Goal: Information Seeking & Learning: Learn about a topic

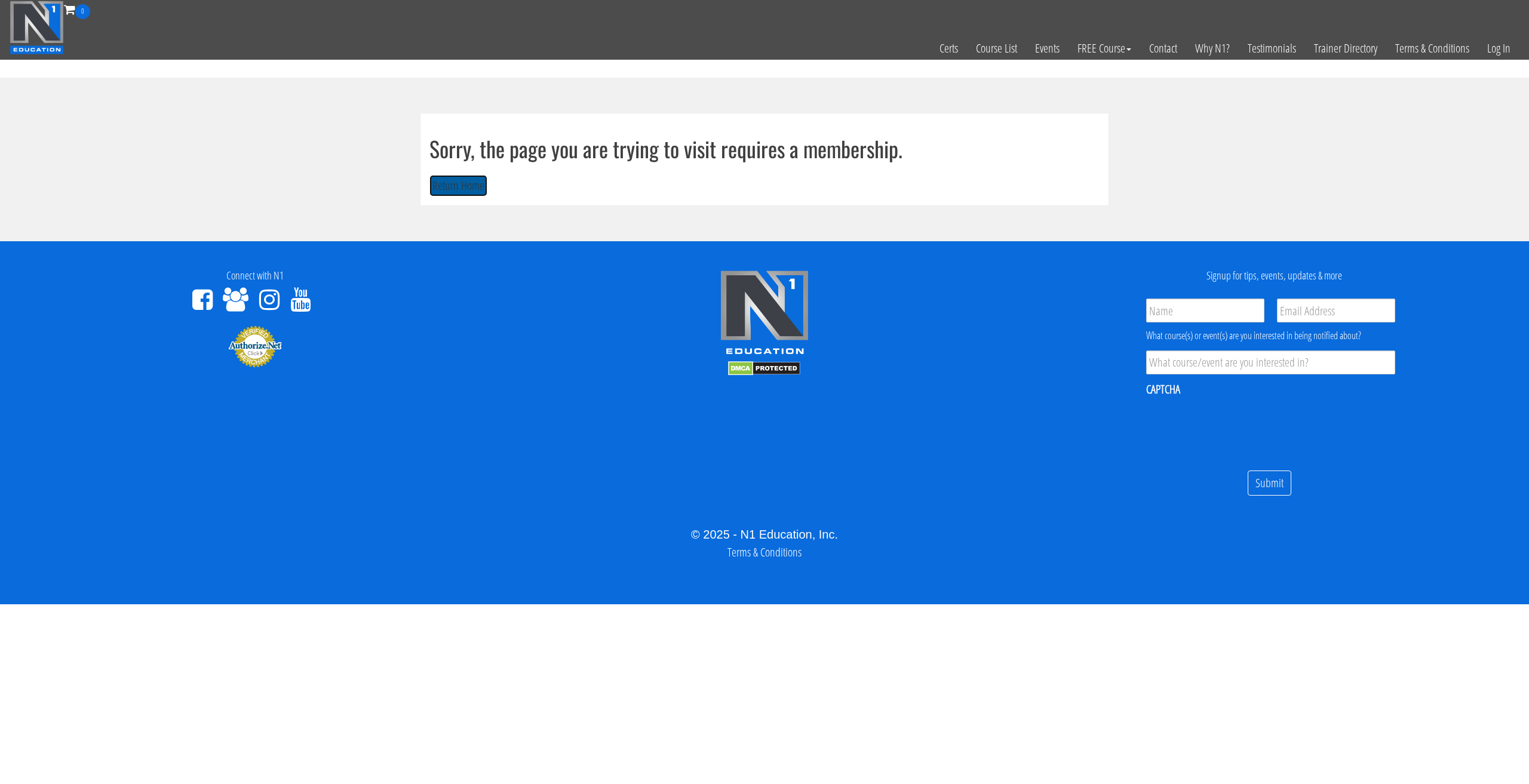
click at [467, 184] on button "Return Home" at bounding box center [458, 186] width 58 height 22
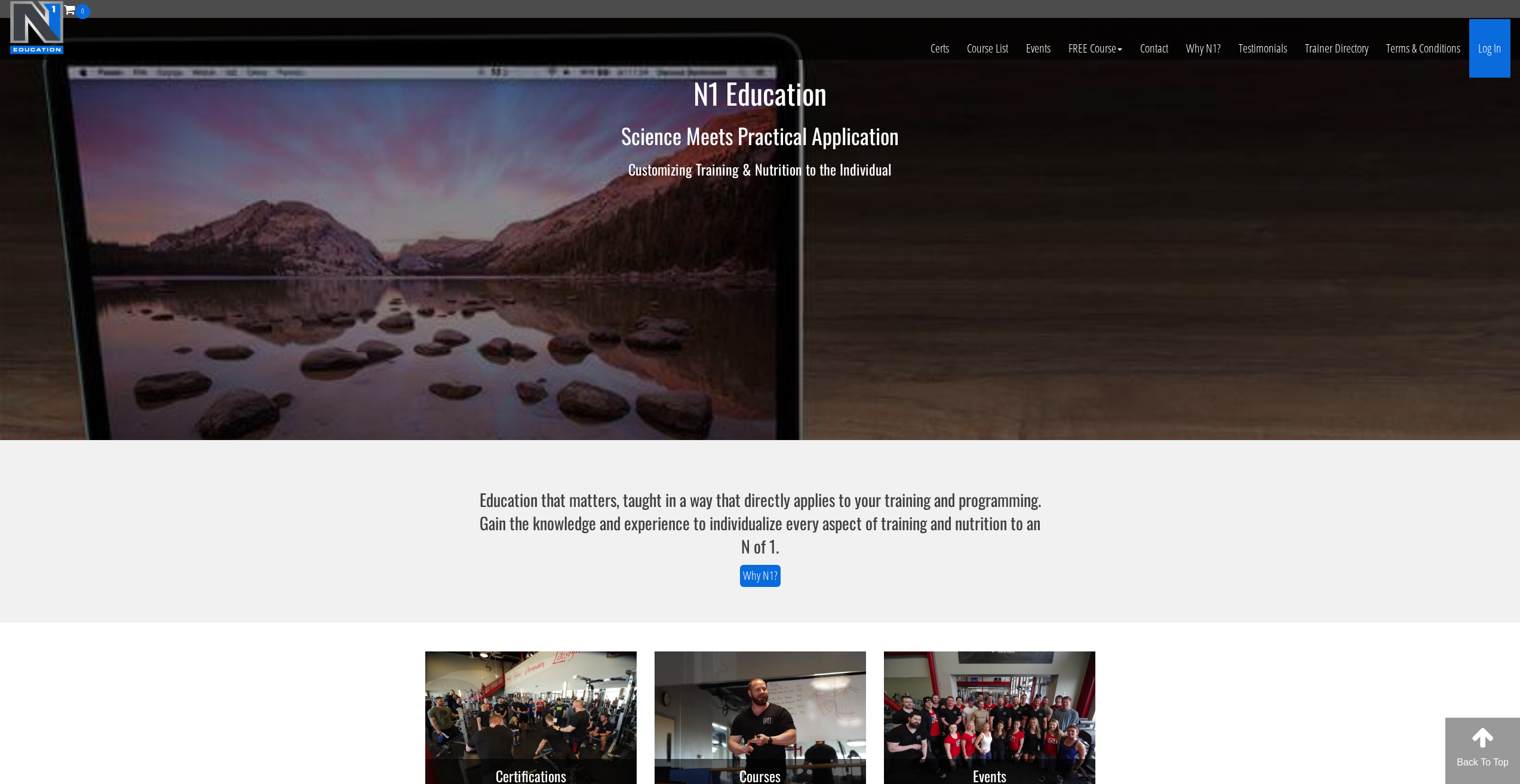
click at [1481, 39] on link "Log In" at bounding box center [1490, 48] width 42 height 59
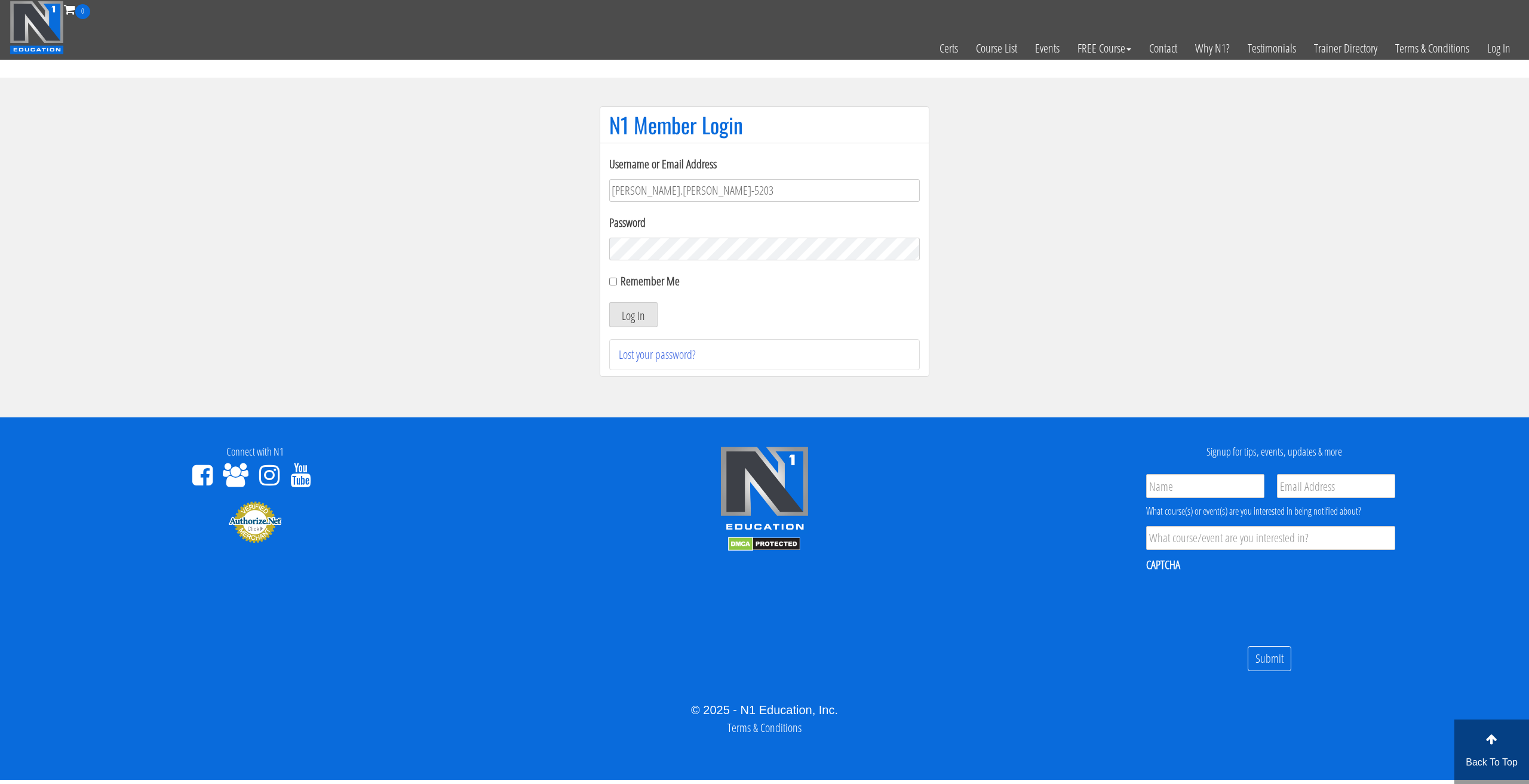
click at [595, 270] on div "N1 Member Login Username or Email Address tommy.van hees-5203 Password Remember…" at bounding box center [764, 247] width 359 height 282
click at [629, 317] on button "Log In" at bounding box center [633, 314] width 48 height 25
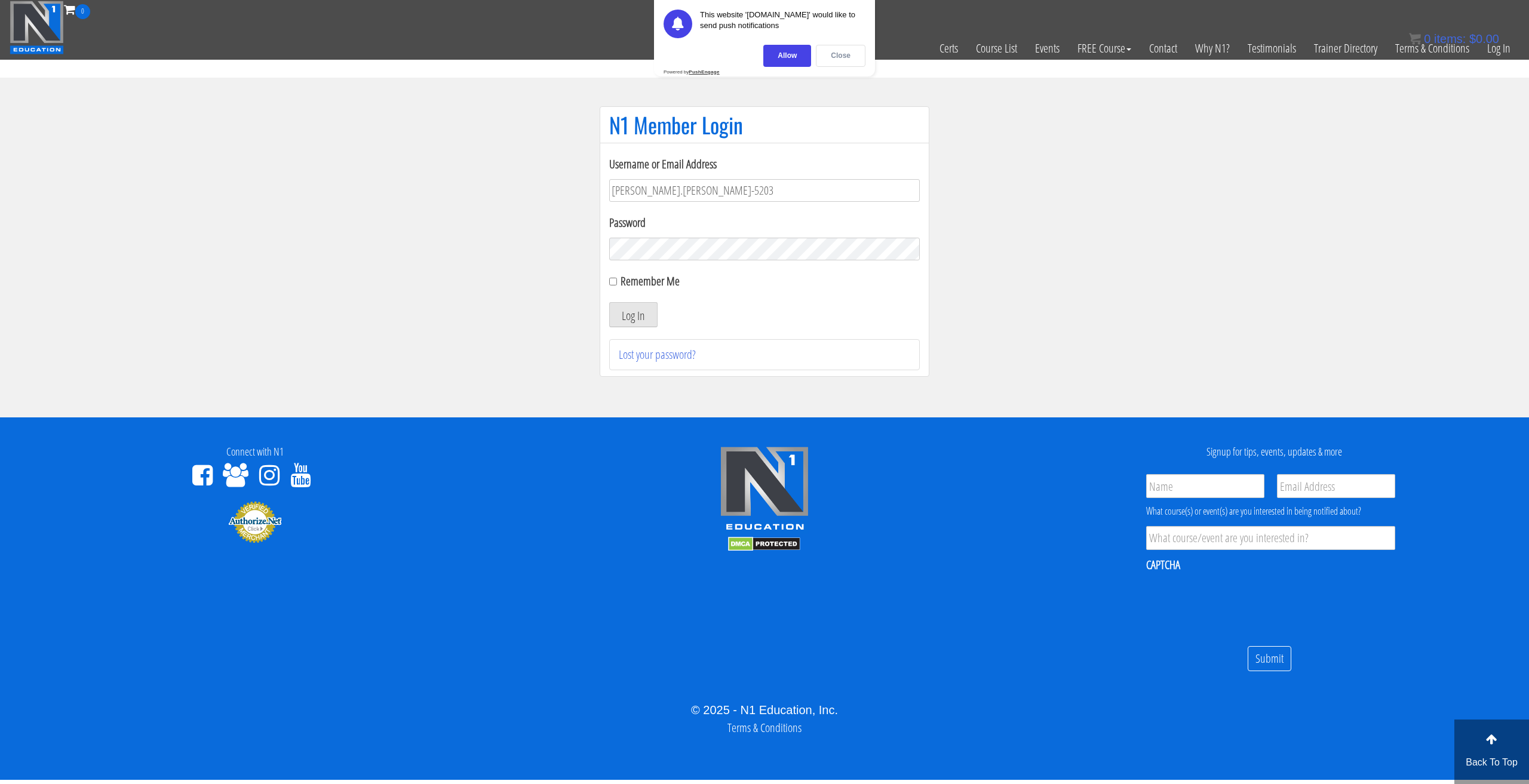
click at [833, 56] on div "Close" at bounding box center [841, 56] width 50 height 22
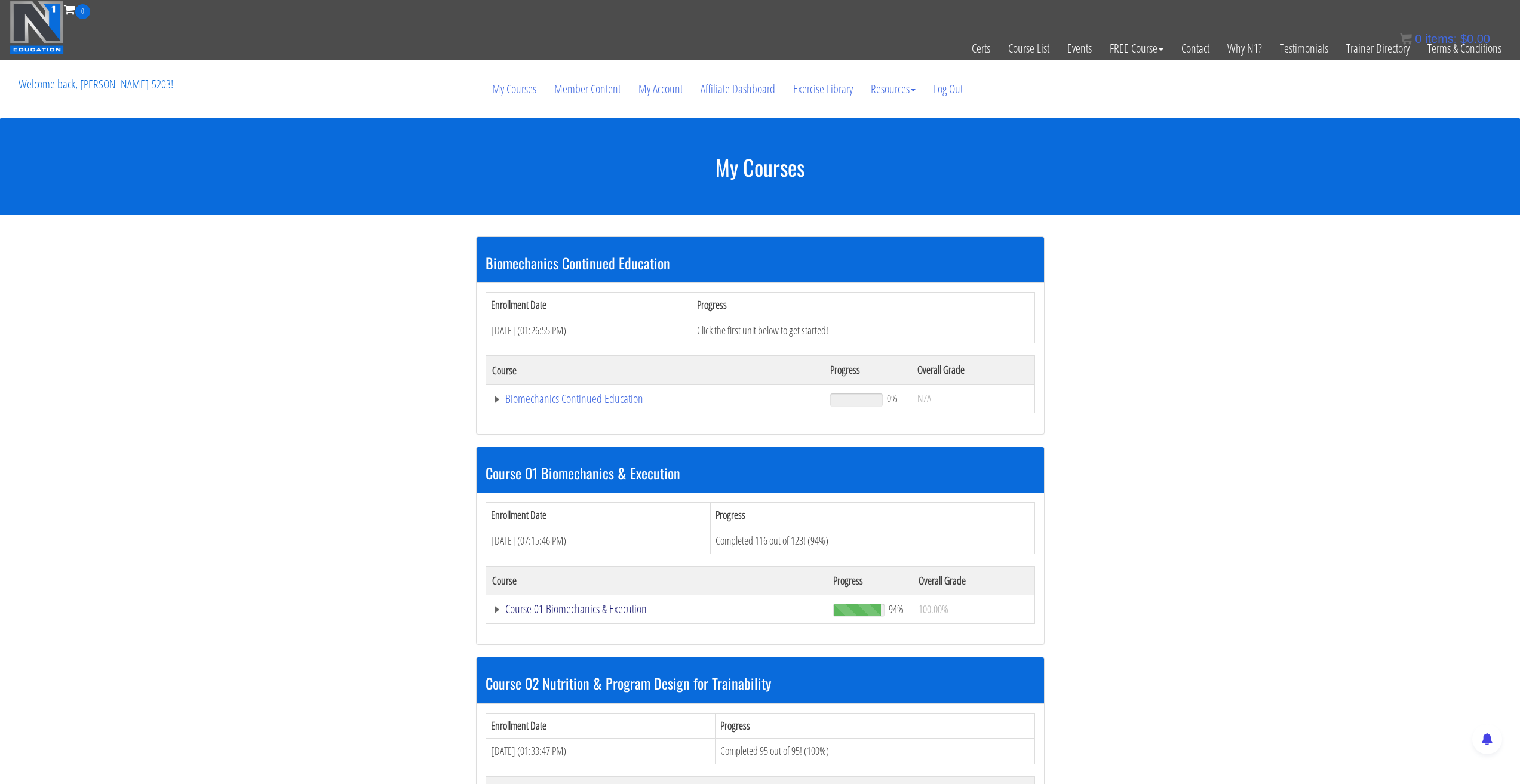
click at [505, 611] on link "Course 01 Biomechanics & Execution" at bounding box center [657, 609] width 330 height 12
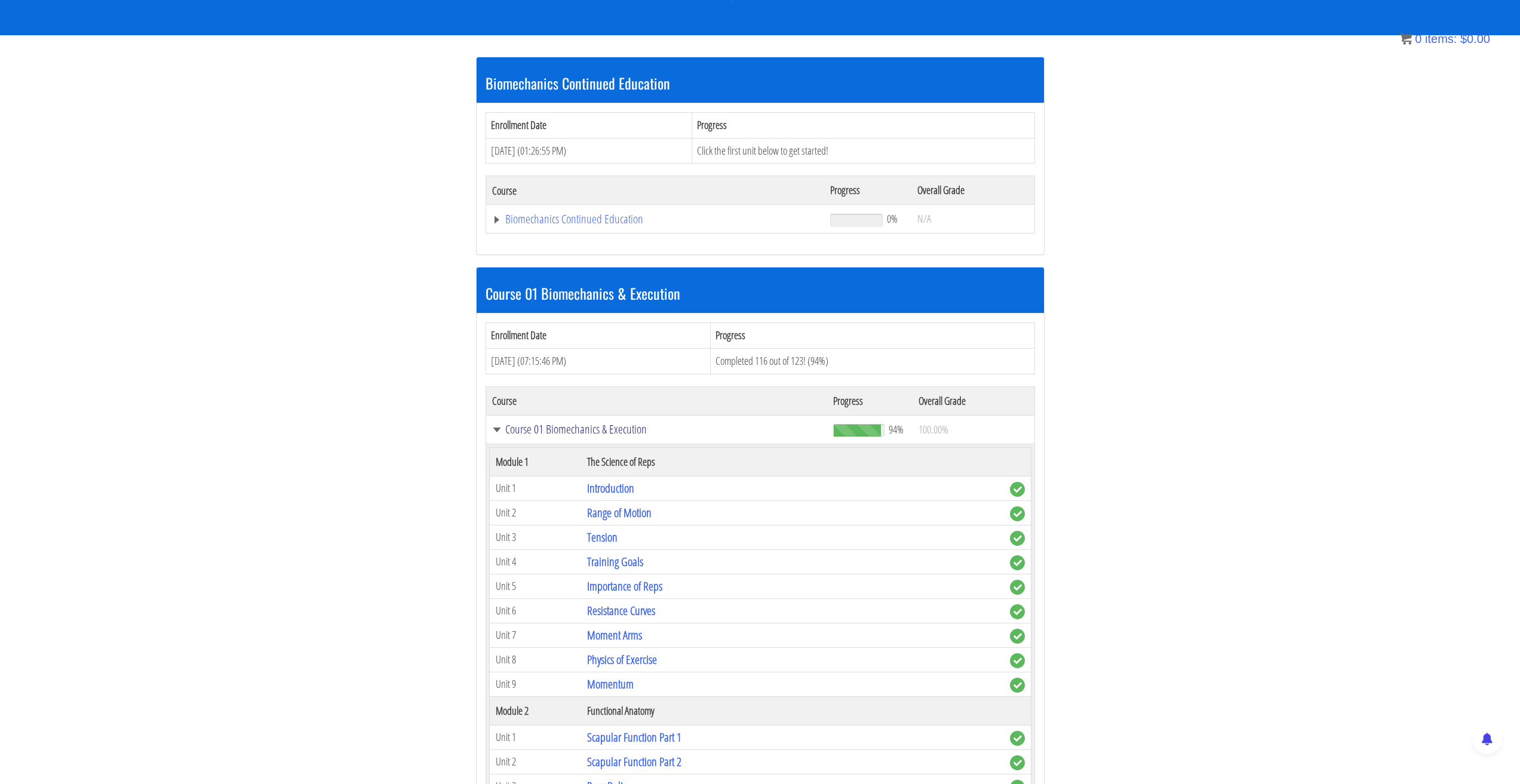
scroll to position [299, 0]
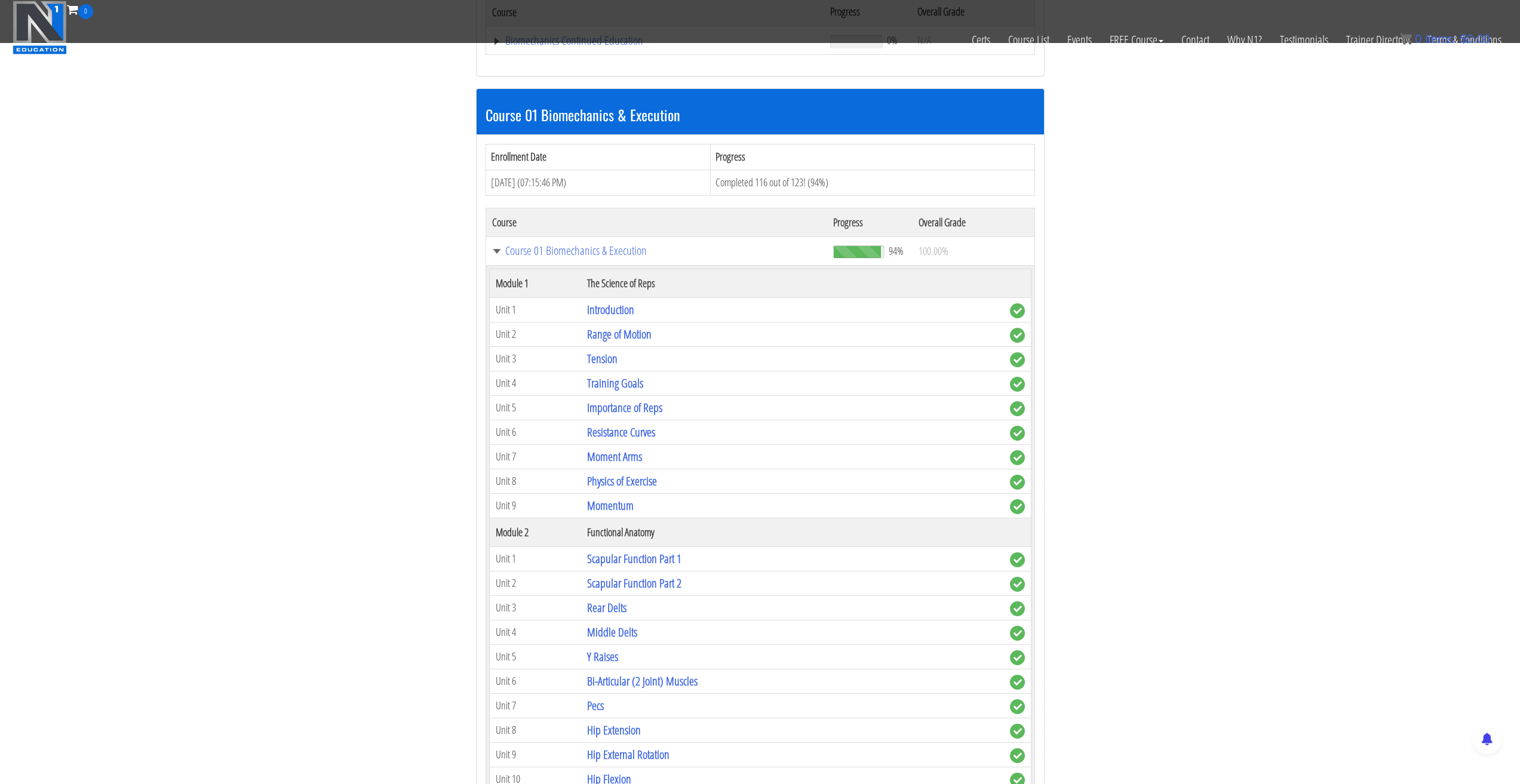
drag, startPoint x: 340, startPoint y: 441, endPoint x: 393, endPoint y: 453, distance: 54.3
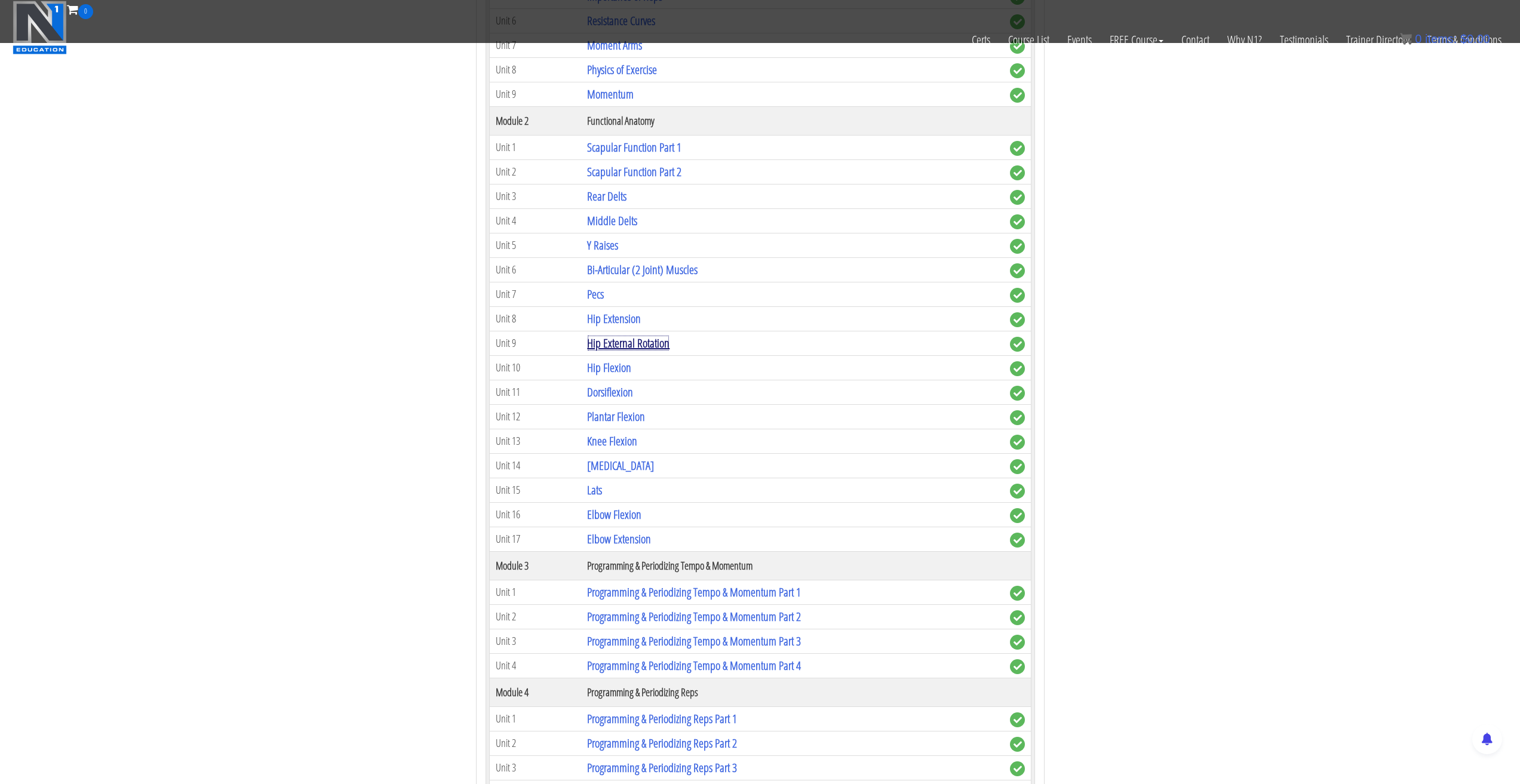
scroll to position [716, 0]
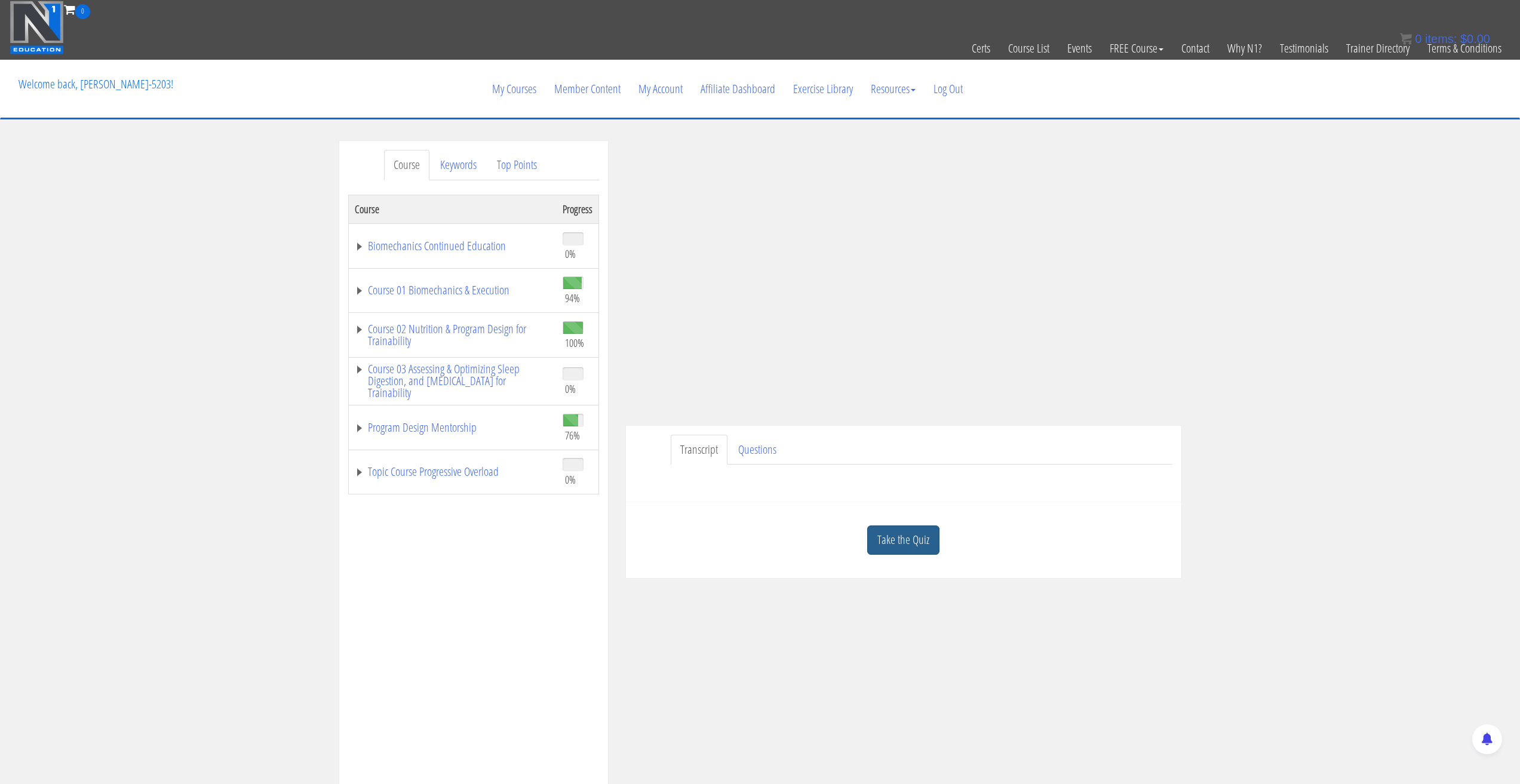
click at [881, 544] on link "Take the Quiz" at bounding box center [903, 539] width 72 height 29
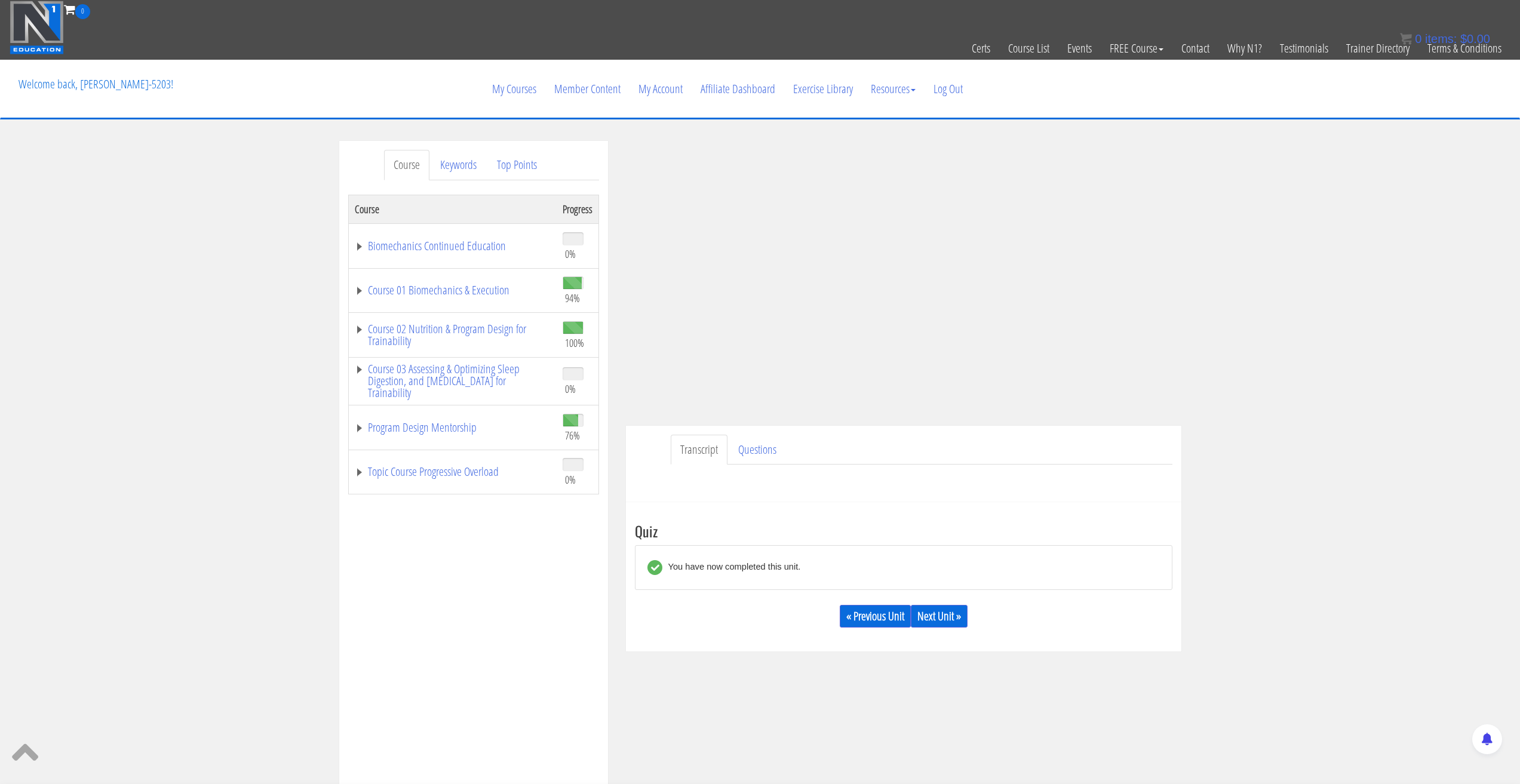
click at [754, 567] on div "You have now completed this unit." at bounding box center [731, 567] width 139 height 15
click at [653, 564] on div at bounding box center [655, 567] width 15 height 15
click at [759, 442] on link "Questions" at bounding box center [757, 450] width 57 height 31
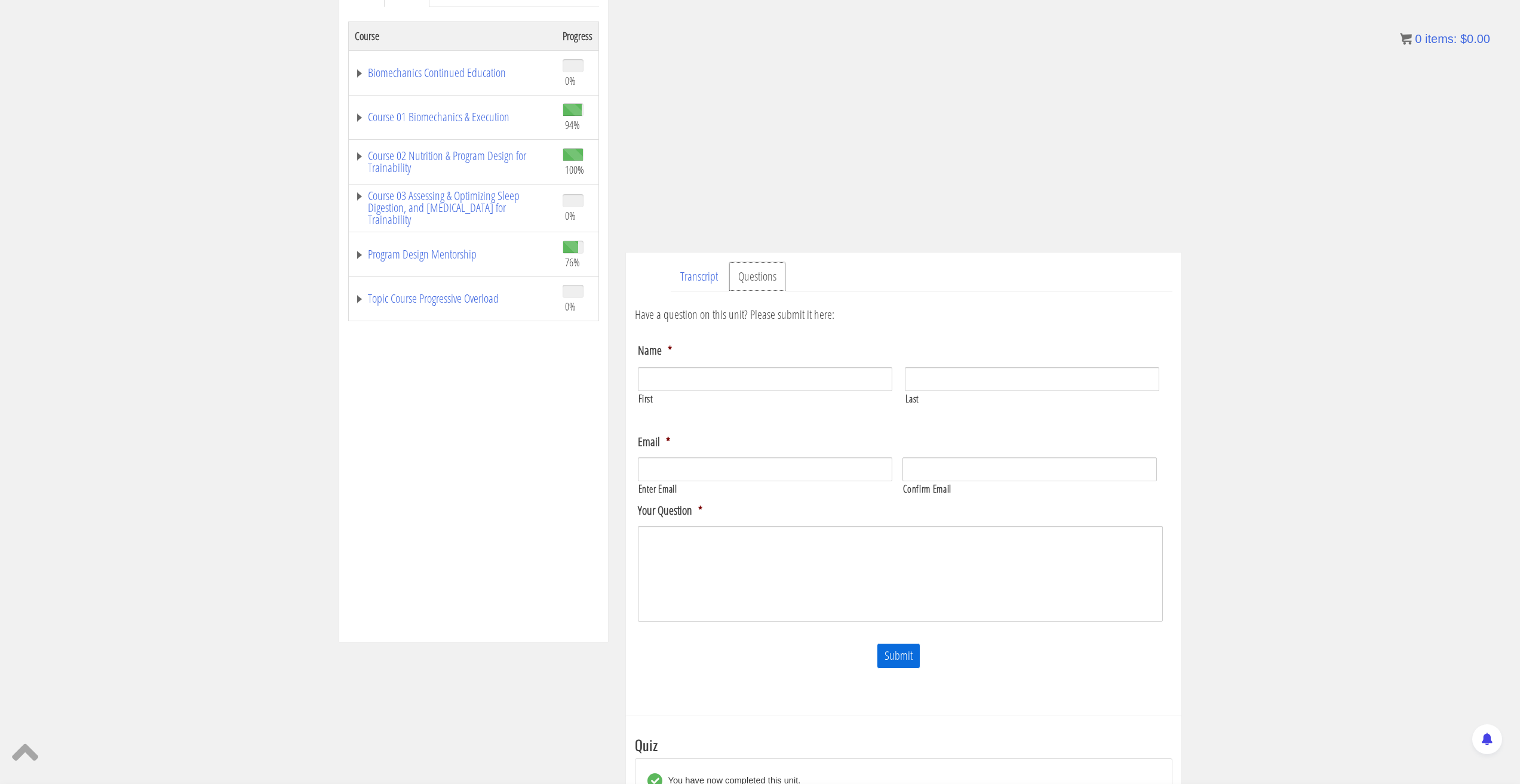
scroll to position [179, 0]
click at [701, 267] on link "Transcript" at bounding box center [699, 270] width 56 height 31
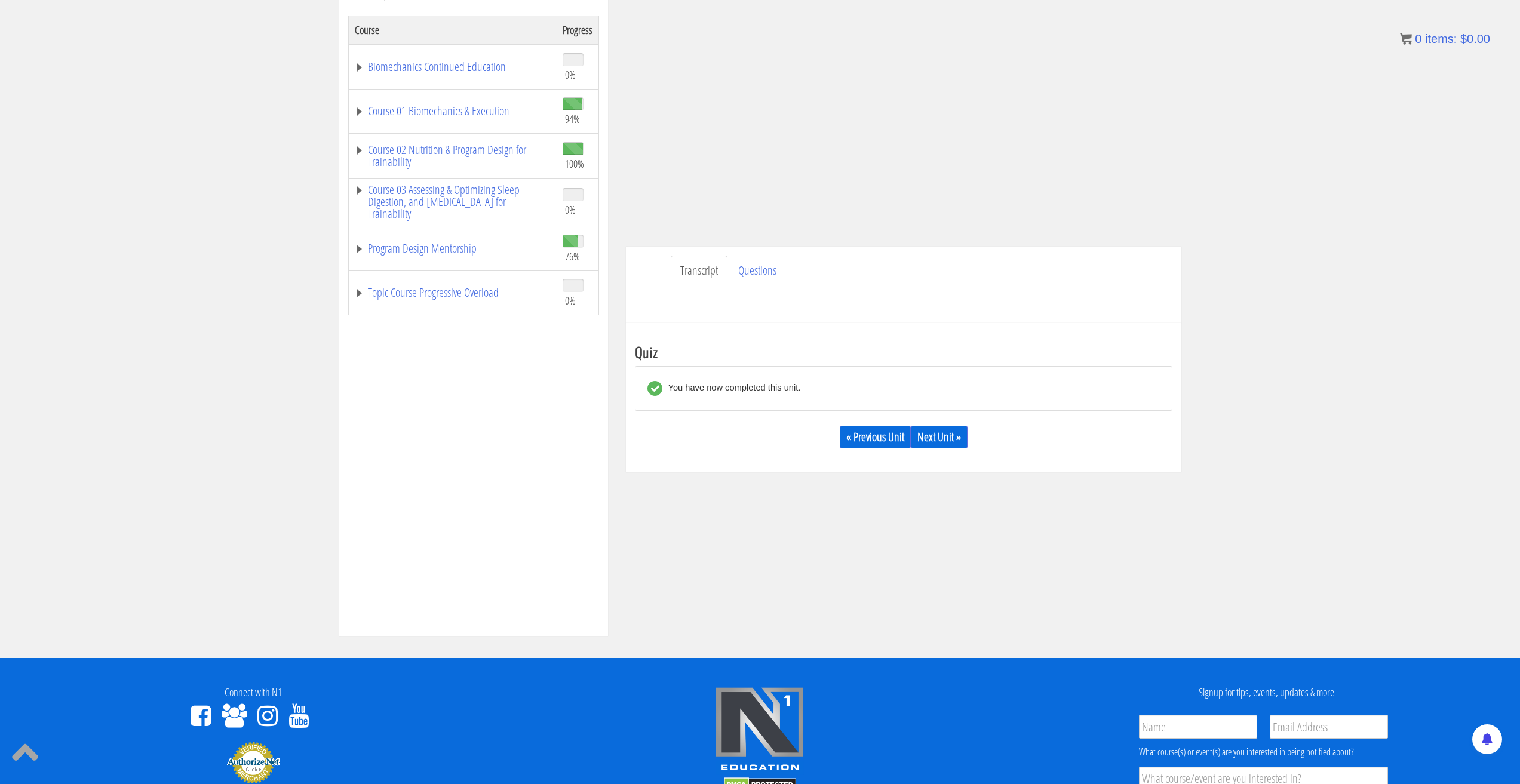
click at [700, 389] on div "You have now completed this unit." at bounding box center [731, 388] width 139 height 15
click at [648, 390] on div at bounding box center [655, 388] width 15 height 15
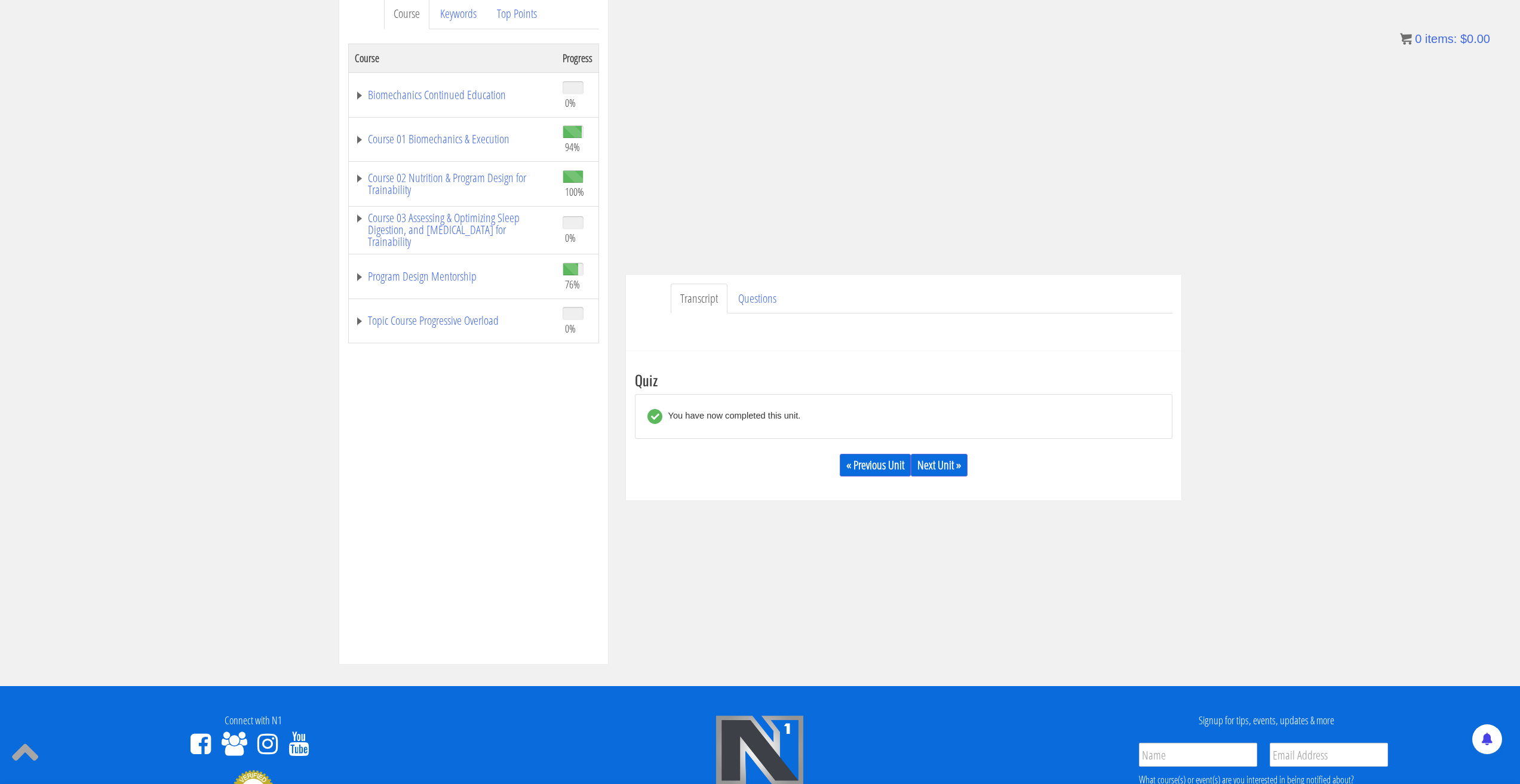
scroll to position [0, 0]
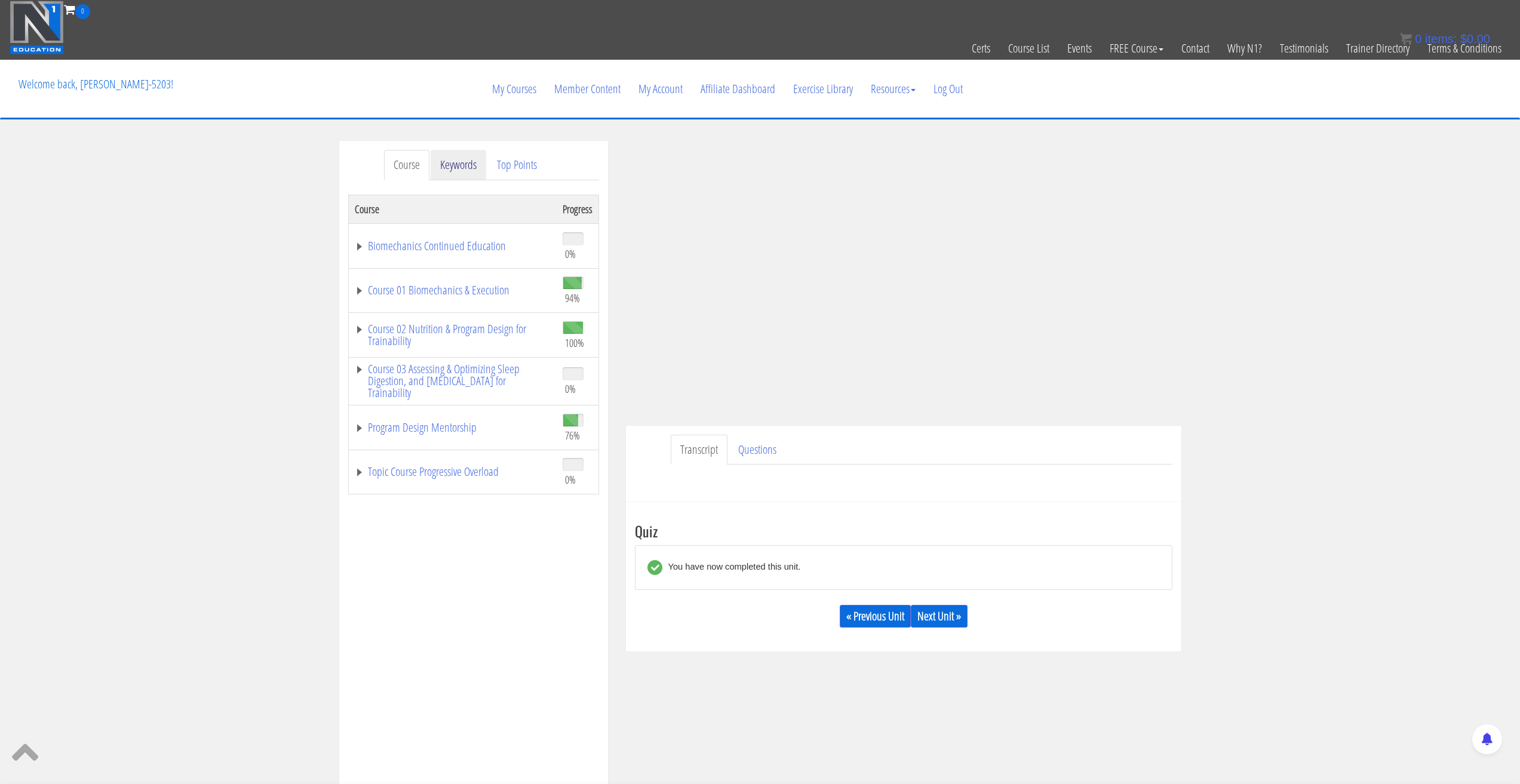
click at [457, 161] on link "Keywords" at bounding box center [458, 165] width 56 height 31
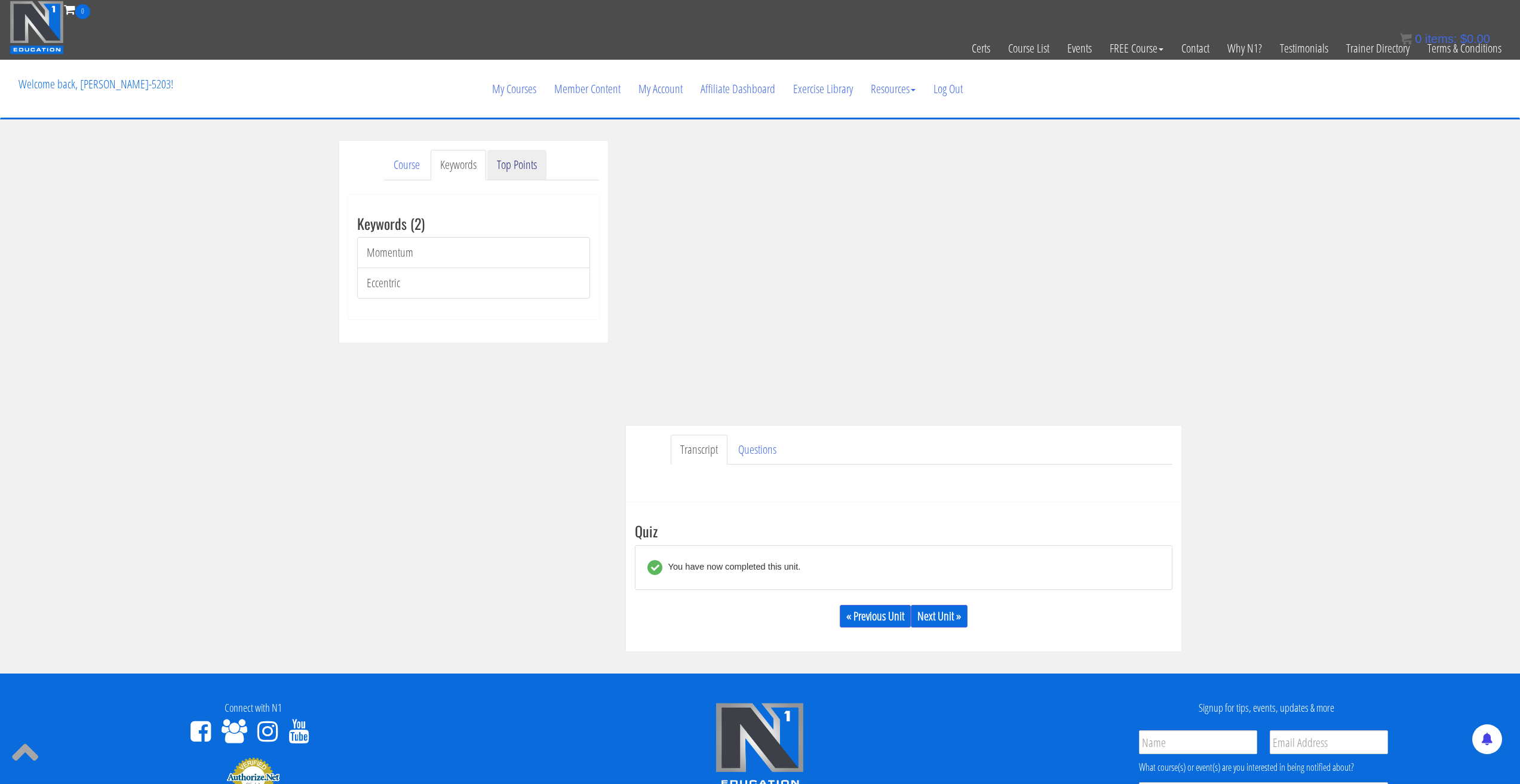
click at [508, 164] on link "Top Points" at bounding box center [516, 165] width 59 height 31
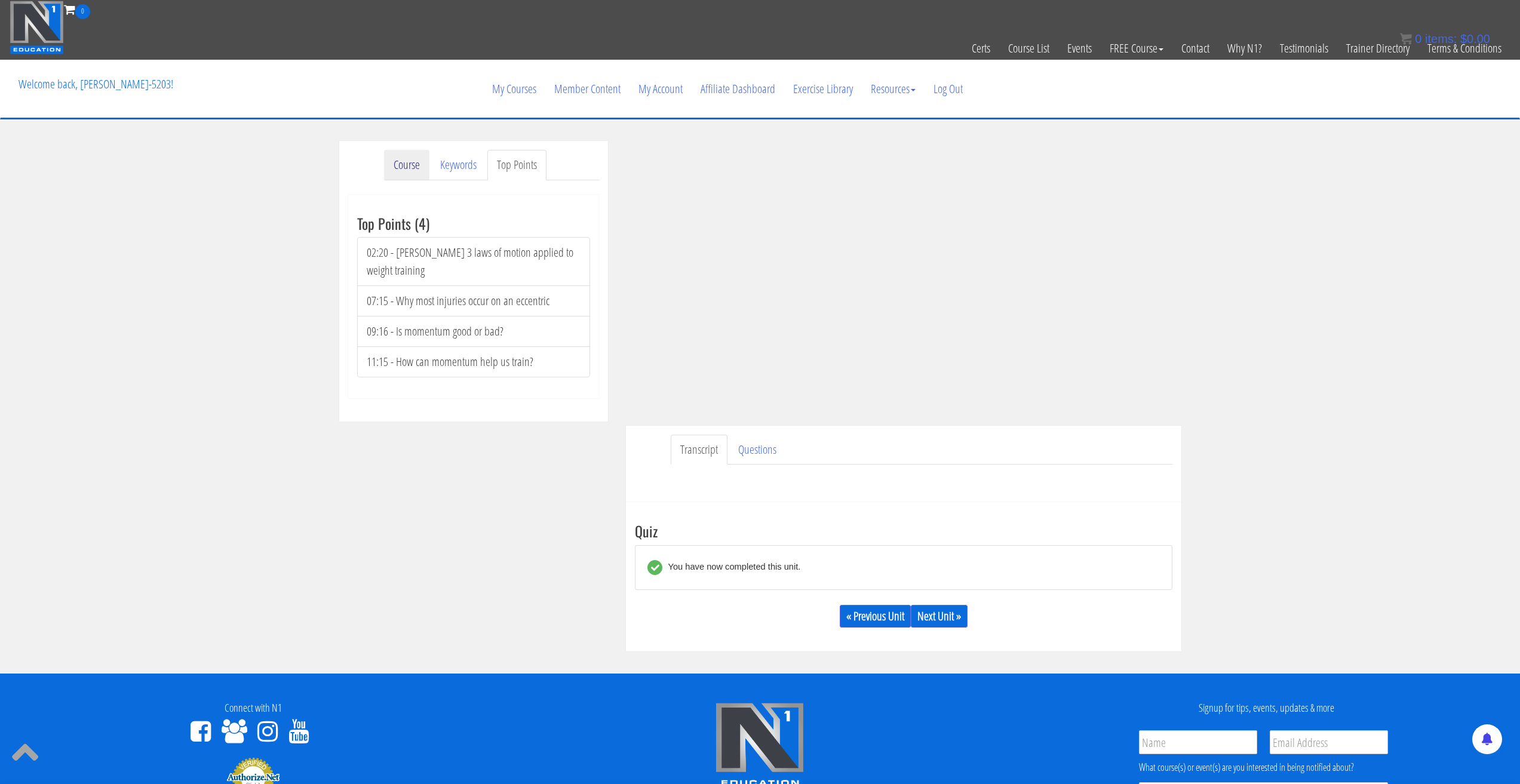
click at [406, 163] on link "Course" at bounding box center [407, 165] width 46 height 31
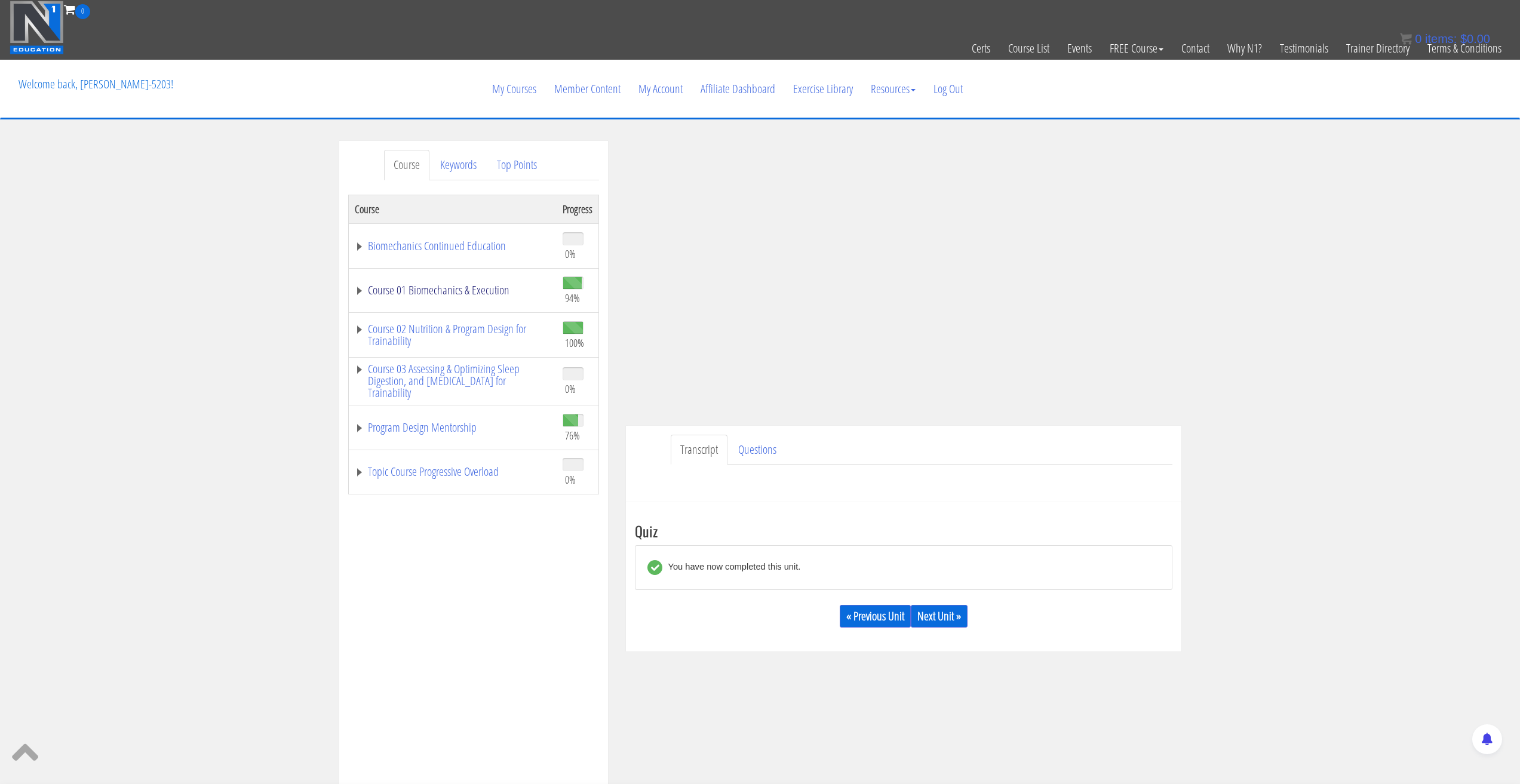
click at [363, 289] on link "Course 01 Biomechanics & Execution" at bounding box center [452, 290] width 196 height 12
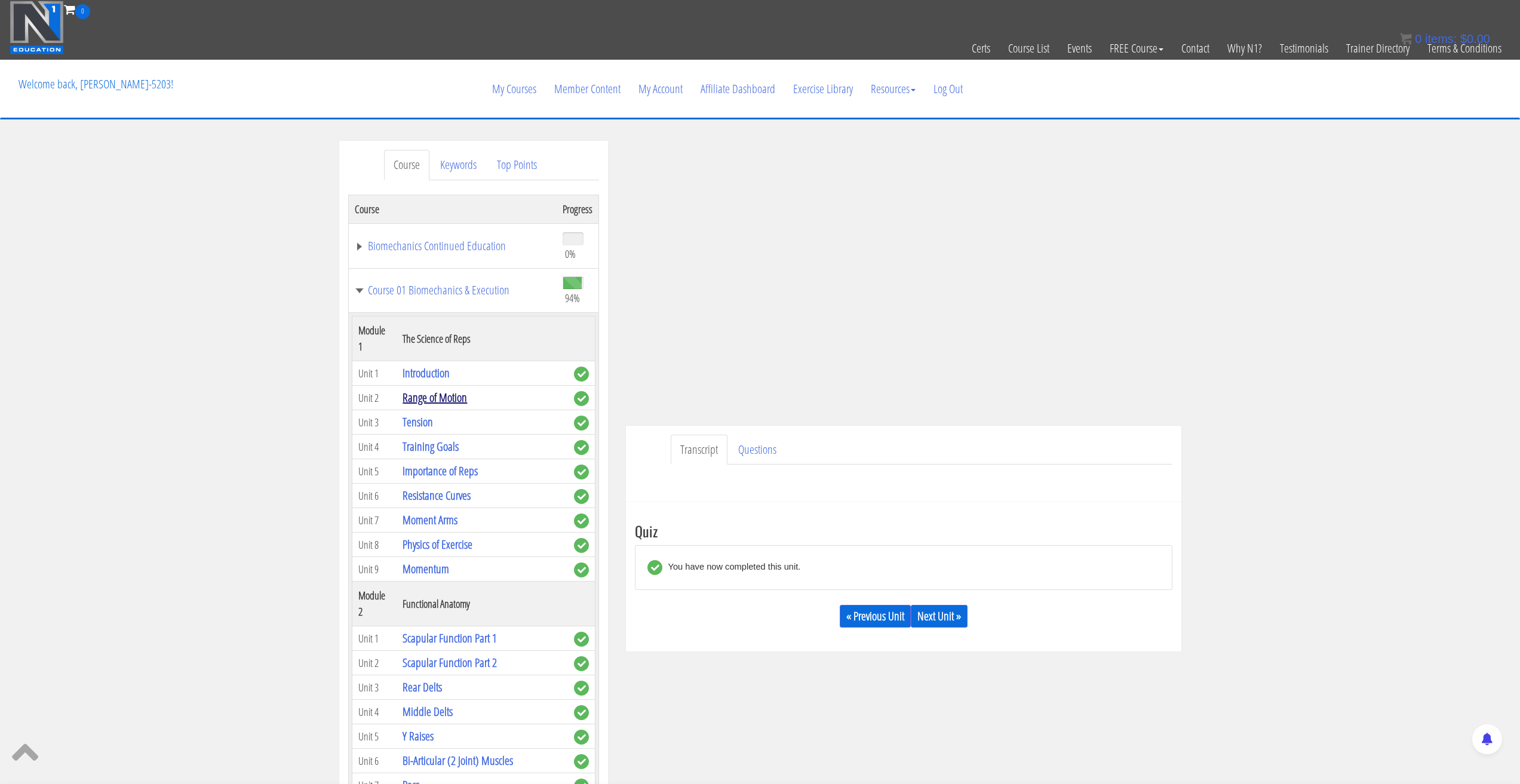
click at [429, 399] on link "Range of Motion" at bounding box center [435, 397] width 65 height 16
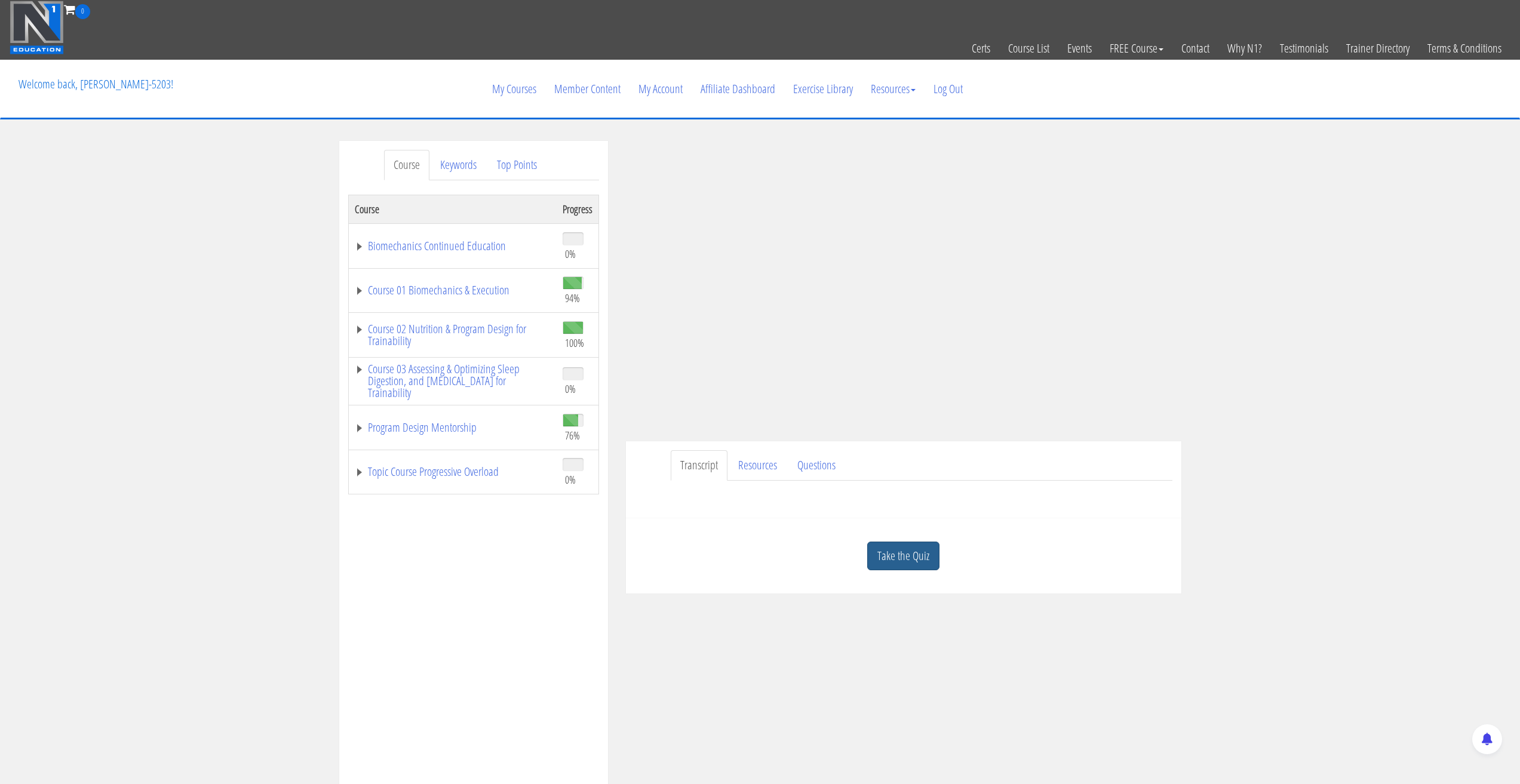
click at [912, 559] on link "Take the Quiz" at bounding box center [903, 556] width 72 height 29
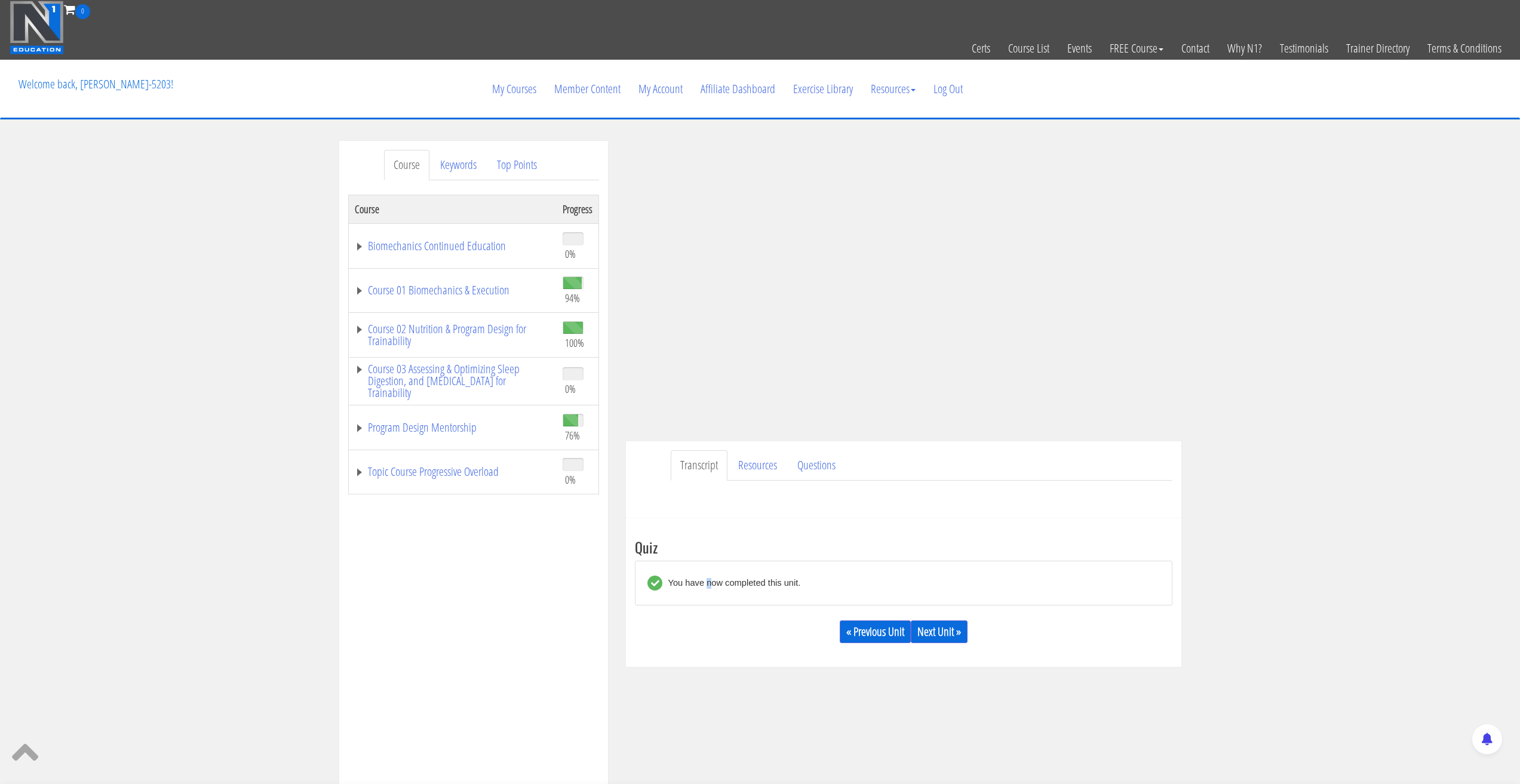
click at [709, 581] on div "You have now completed this unit." at bounding box center [731, 583] width 139 height 15
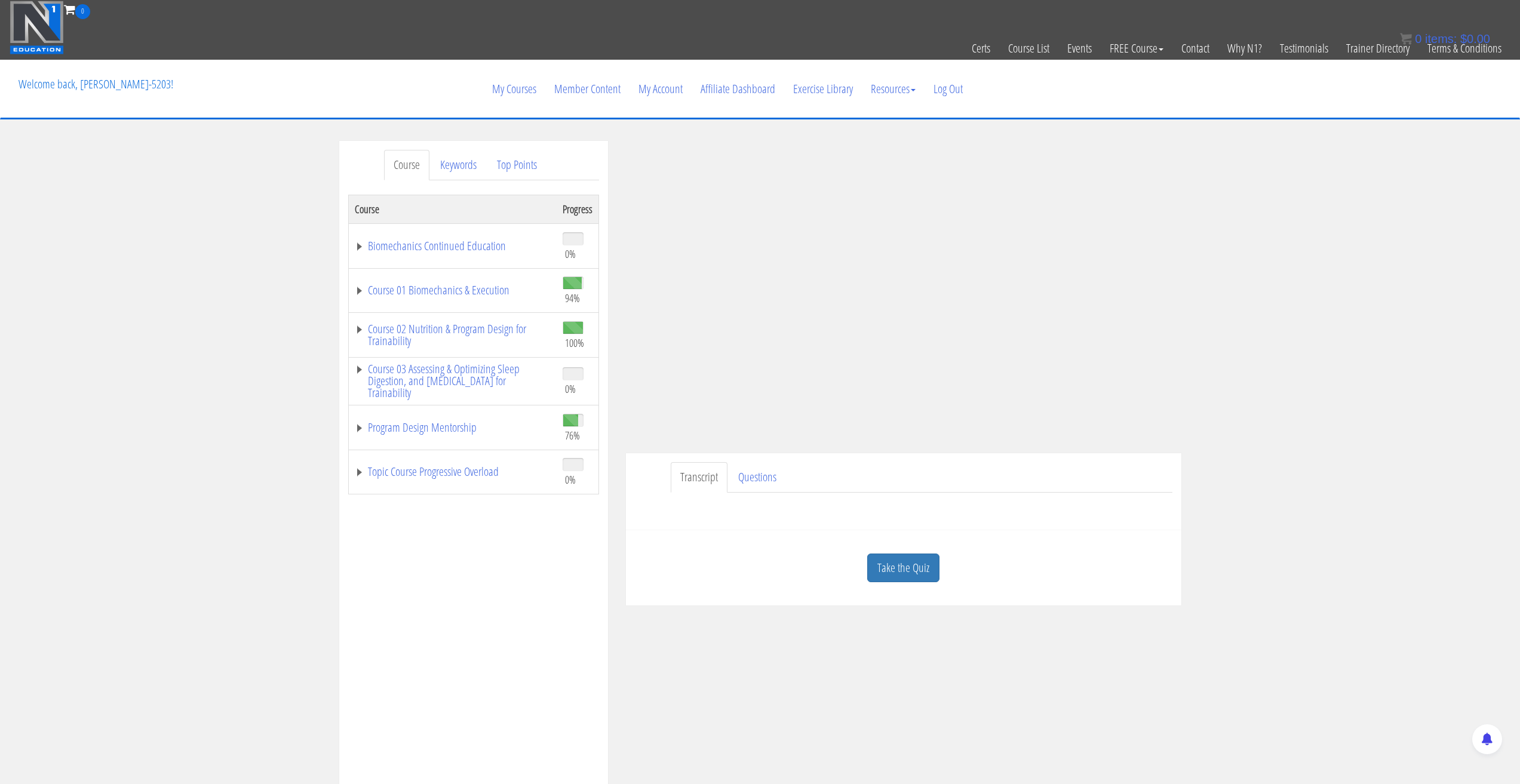
click at [1306, 319] on div "Course Keywords Top Points Course Progress Biomechanics Continued Education 0% …" at bounding box center [760, 478] width 1520 height 674
click at [1308, 393] on div "Course Keywords Top Points Course Progress Biomechanics Continued Education 0% …" at bounding box center [760, 478] width 1520 height 674
click at [892, 559] on link "Take the Quiz" at bounding box center [903, 567] width 72 height 29
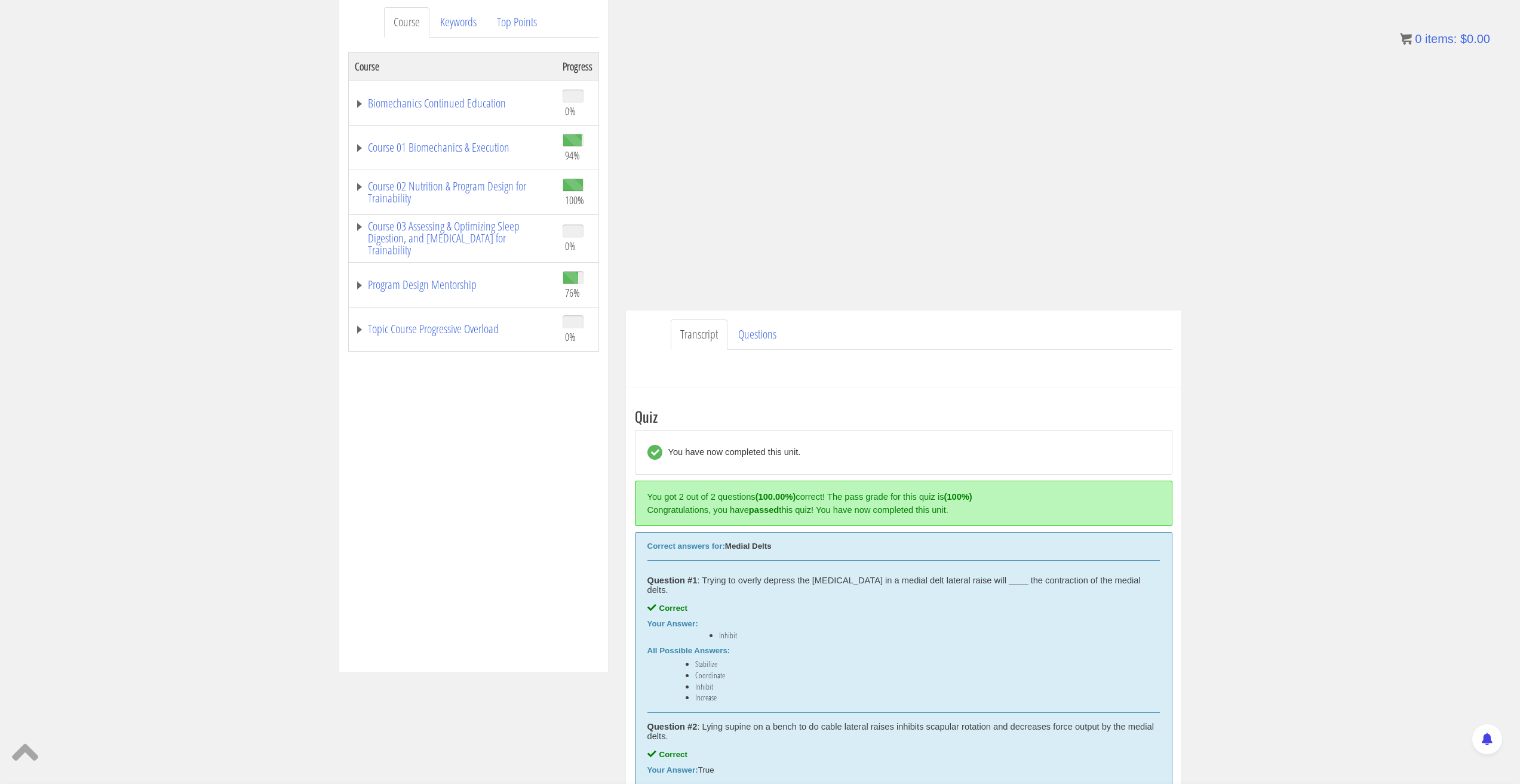
scroll to position [136, 0]
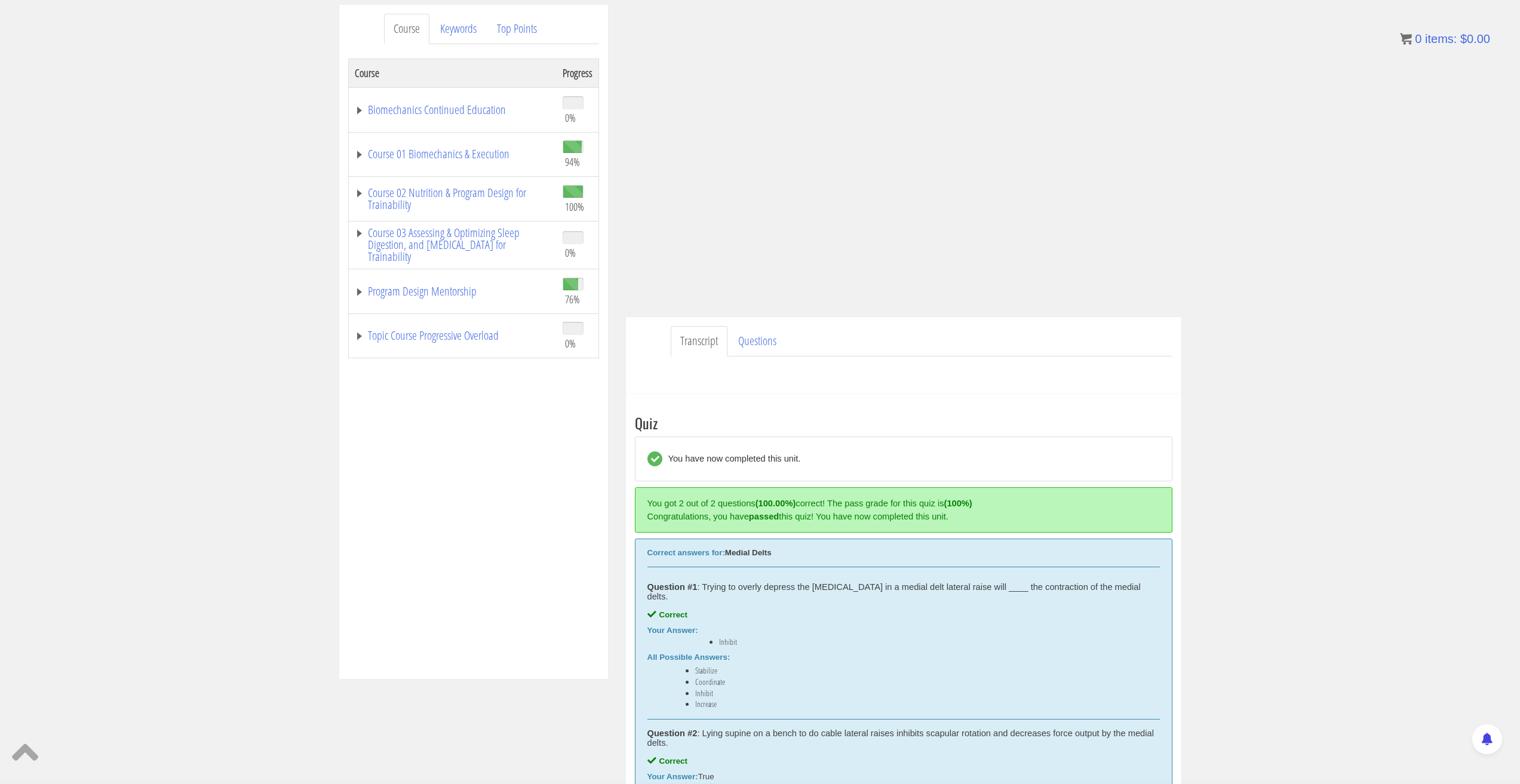
drag, startPoint x: 1149, startPoint y: 725, endPoint x: 1395, endPoint y: 684, distance: 249.4
click at [1395, 684] on div "Course Keywords Top Points Course Progress Biomechanics Continued Education 0% …" at bounding box center [760, 432] width 1520 height 855
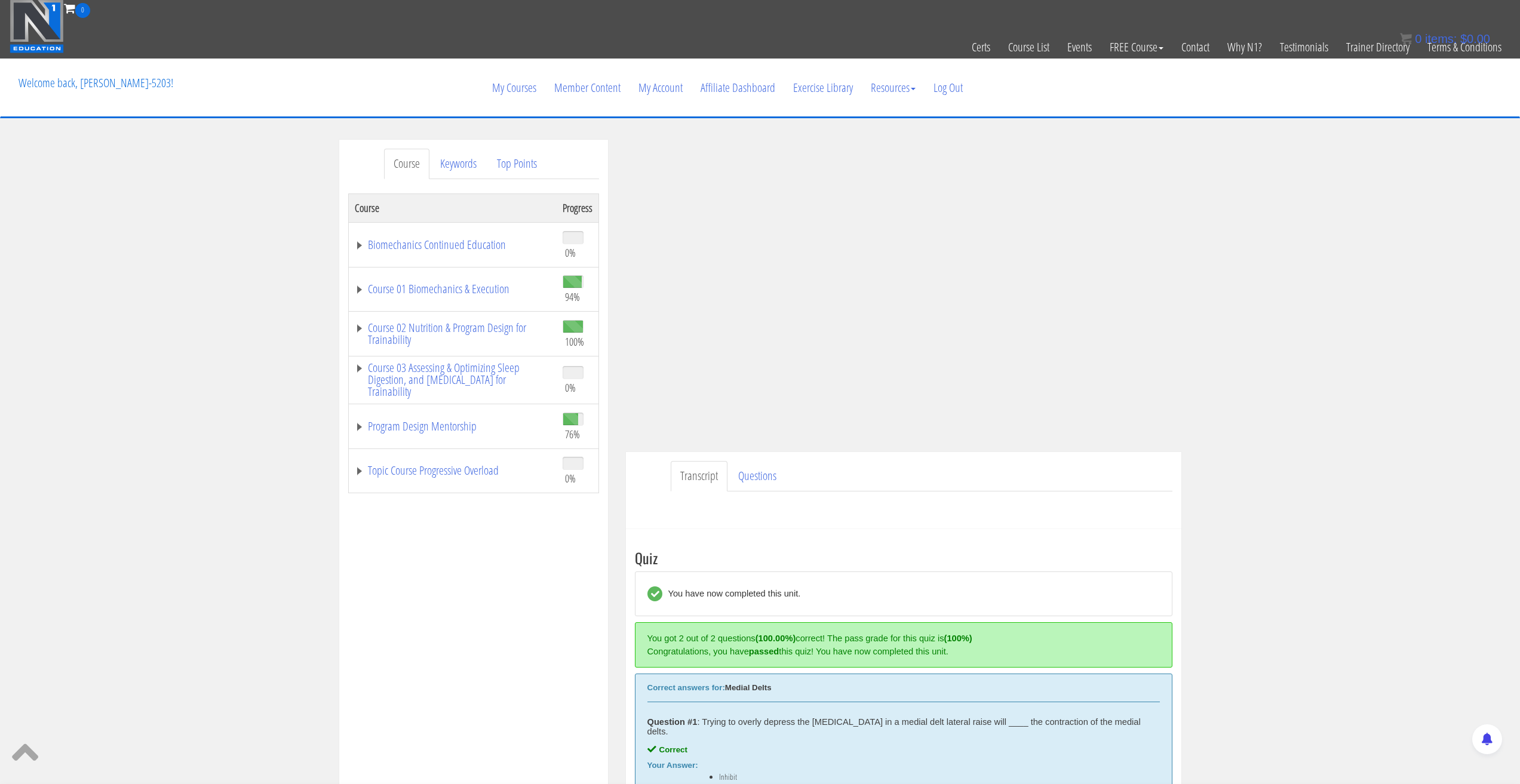
scroll to position [0, 0]
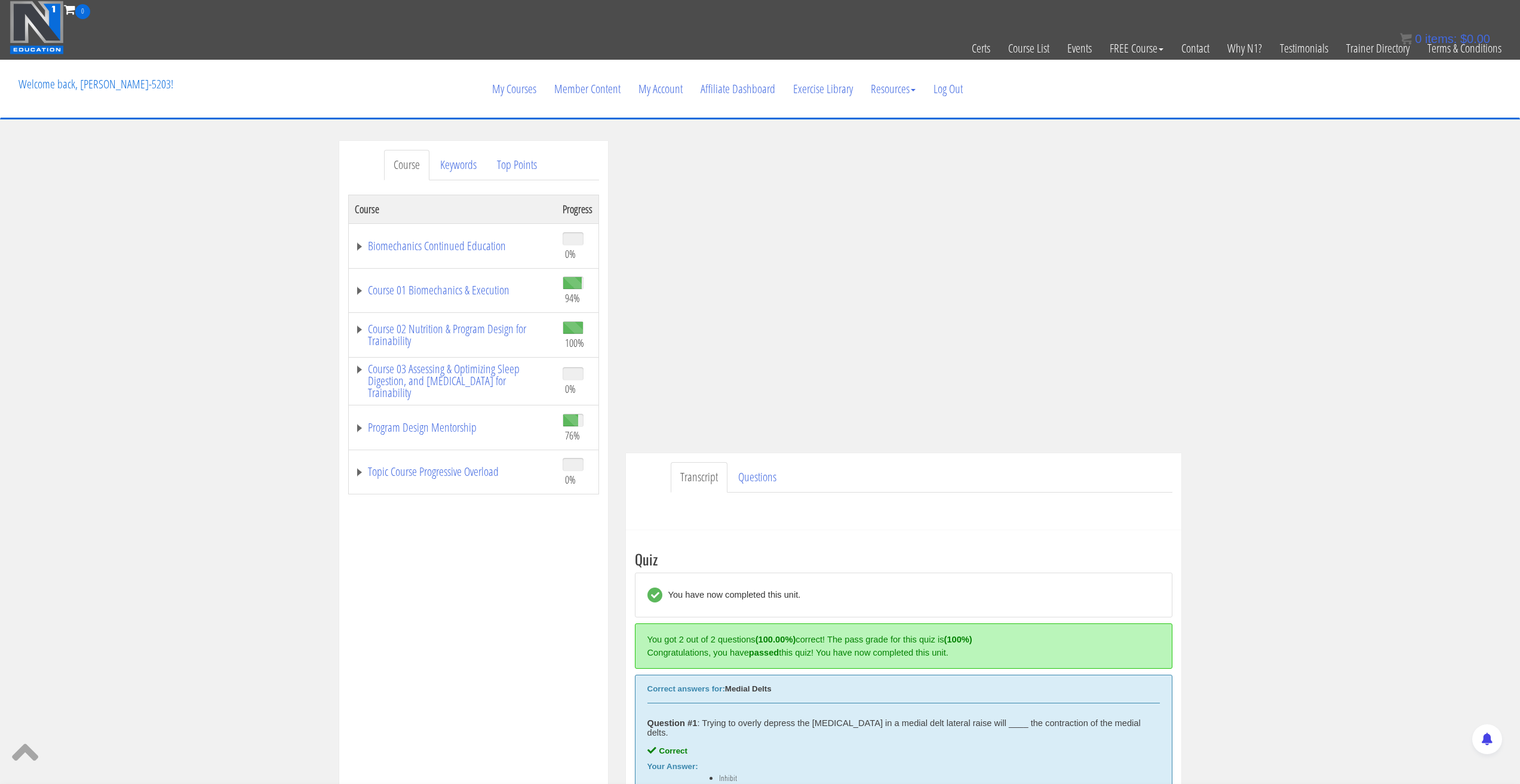
drag, startPoint x: 941, startPoint y: 523, endPoint x: 1338, endPoint y: 368, distance: 426.2
click at [1338, 368] on div "Course Keywords Top Points Course Progress Biomechanics Continued Education 0% …" at bounding box center [760, 568] width 1520 height 855
click at [1276, 319] on div "Course Keywords Top Points Course Progress Biomechanics Continued Education 0% …" at bounding box center [760, 568] width 1520 height 855
click at [1262, 334] on div "Course Keywords Top Points Course Progress Biomechanics Continued Education 0% …" at bounding box center [760, 568] width 1520 height 855
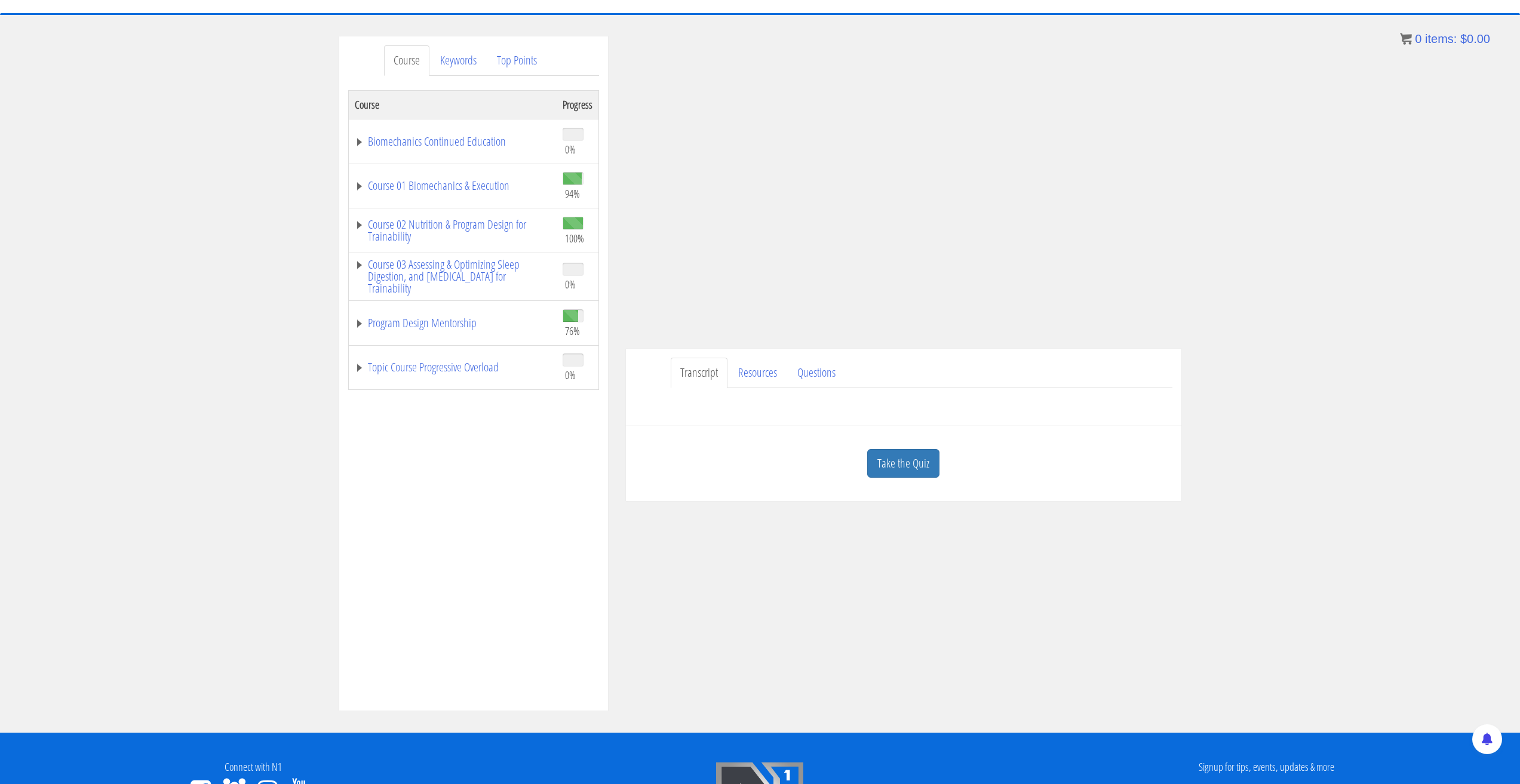
scroll to position [119, 0]
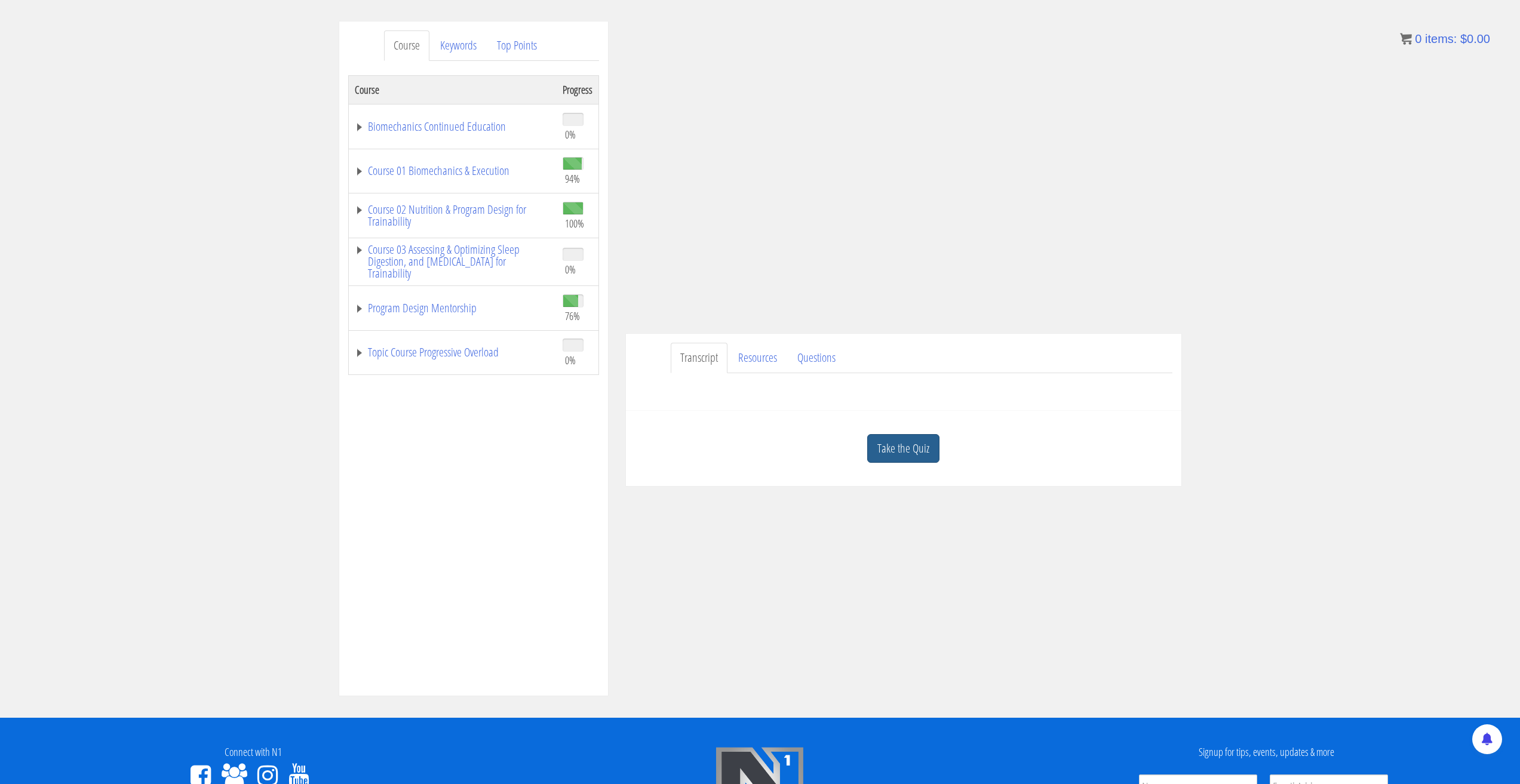
click at [908, 448] on link "Take the Quiz" at bounding box center [903, 448] width 72 height 29
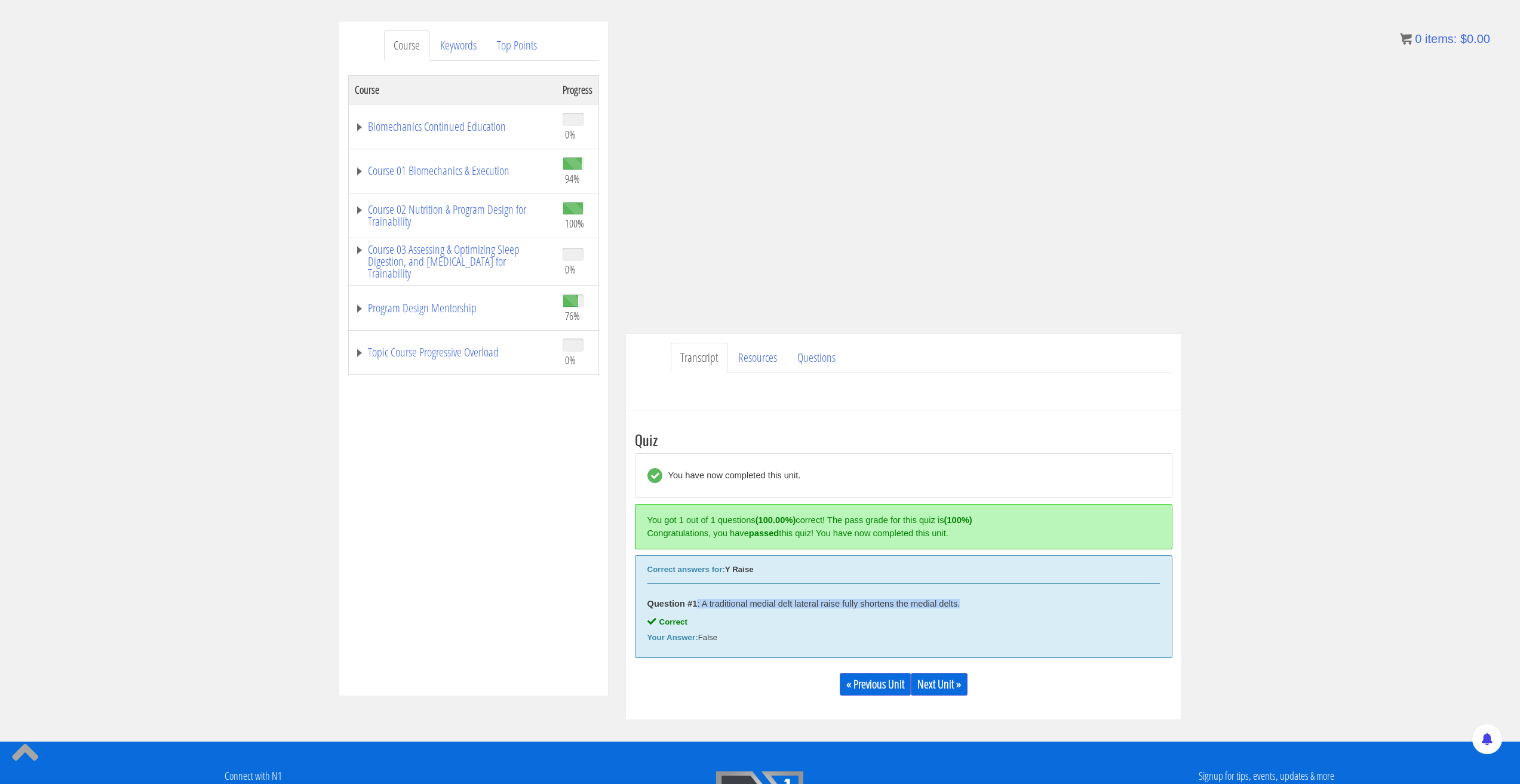
drag, startPoint x: 979, startPoint y: 608, endPoint x: 701, endPoint y: 587, distance: 278.8
click at [701, 587] on div "Correct answers for: Y Raise Question #1 : A traditional medial delt lateral ra…" at bounding box center [904, 606] width 538 height 103
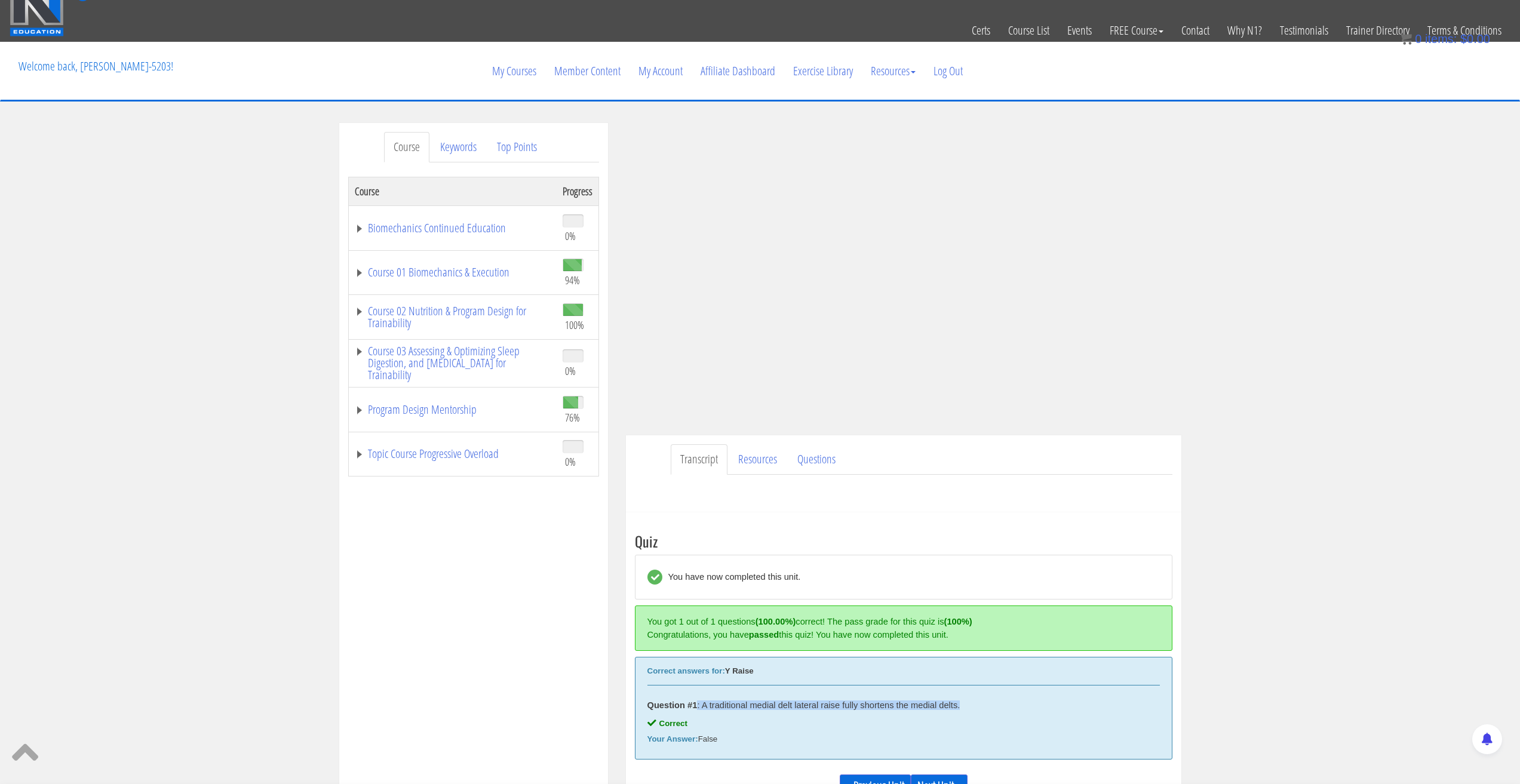
scroll to position [0, 0]
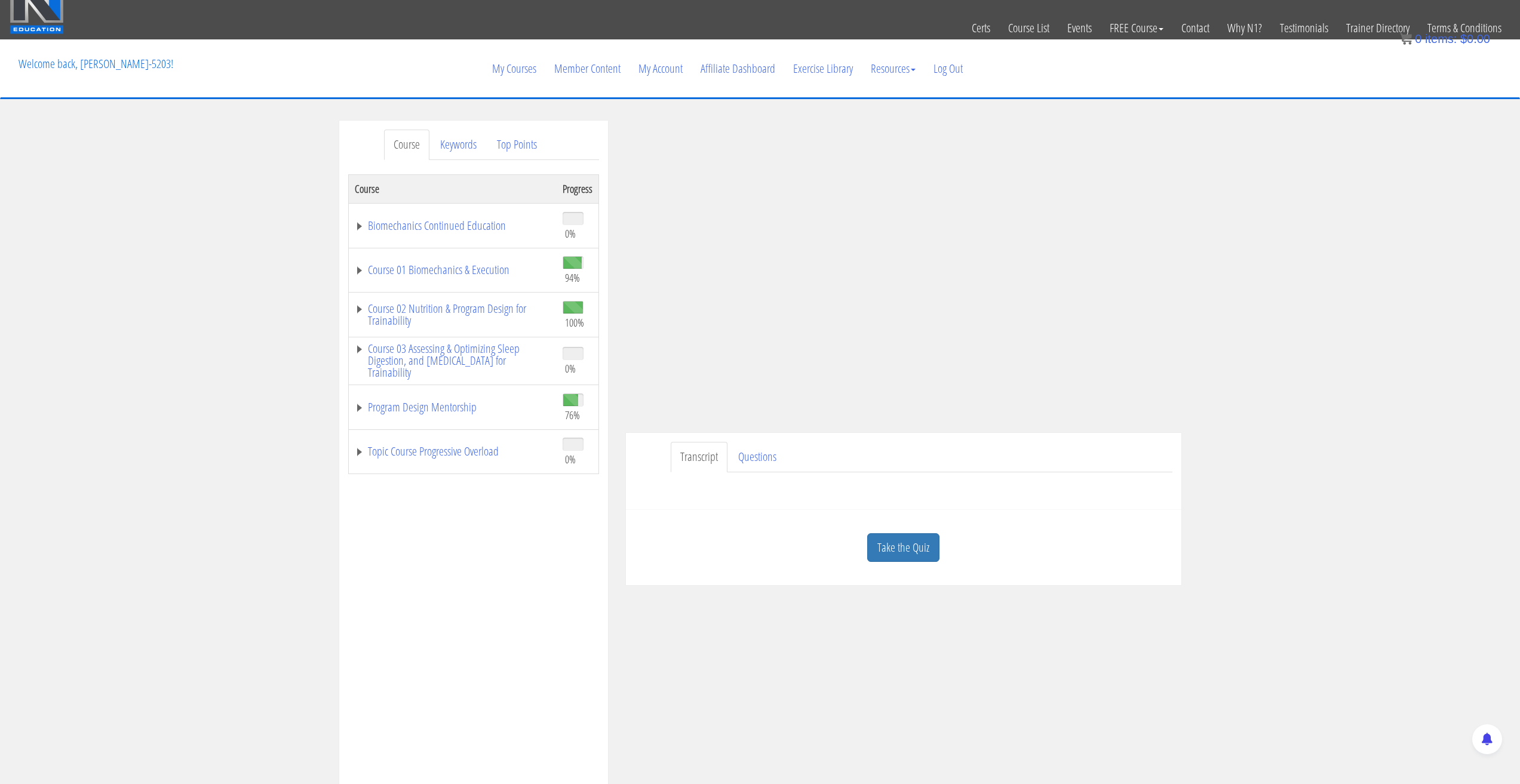
scroll to position [60, 0]
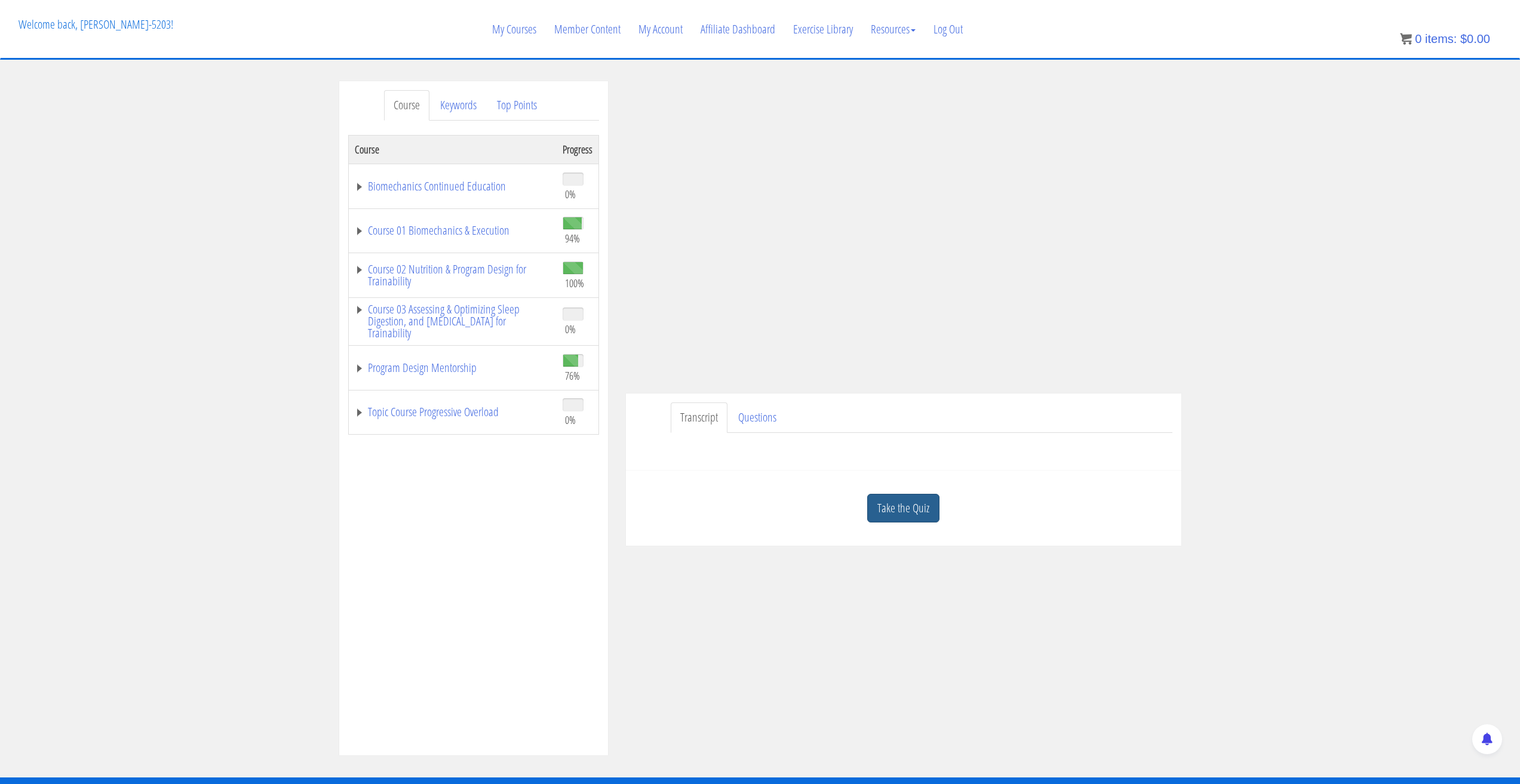
click at [907, 505] on link "Take the Quiz" at bounding box center [903, 508] width 72 height 29
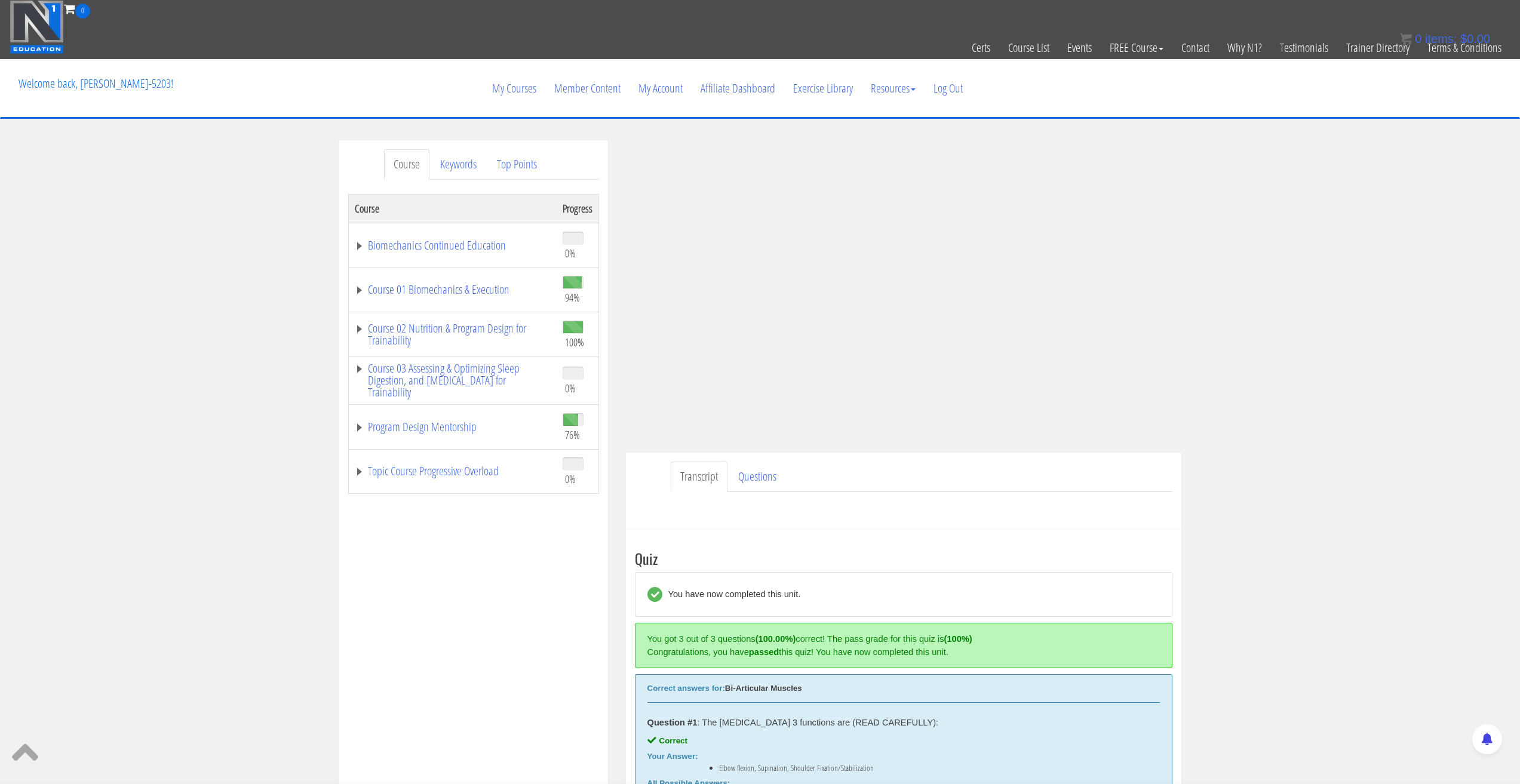
scroll to position [0, 0]
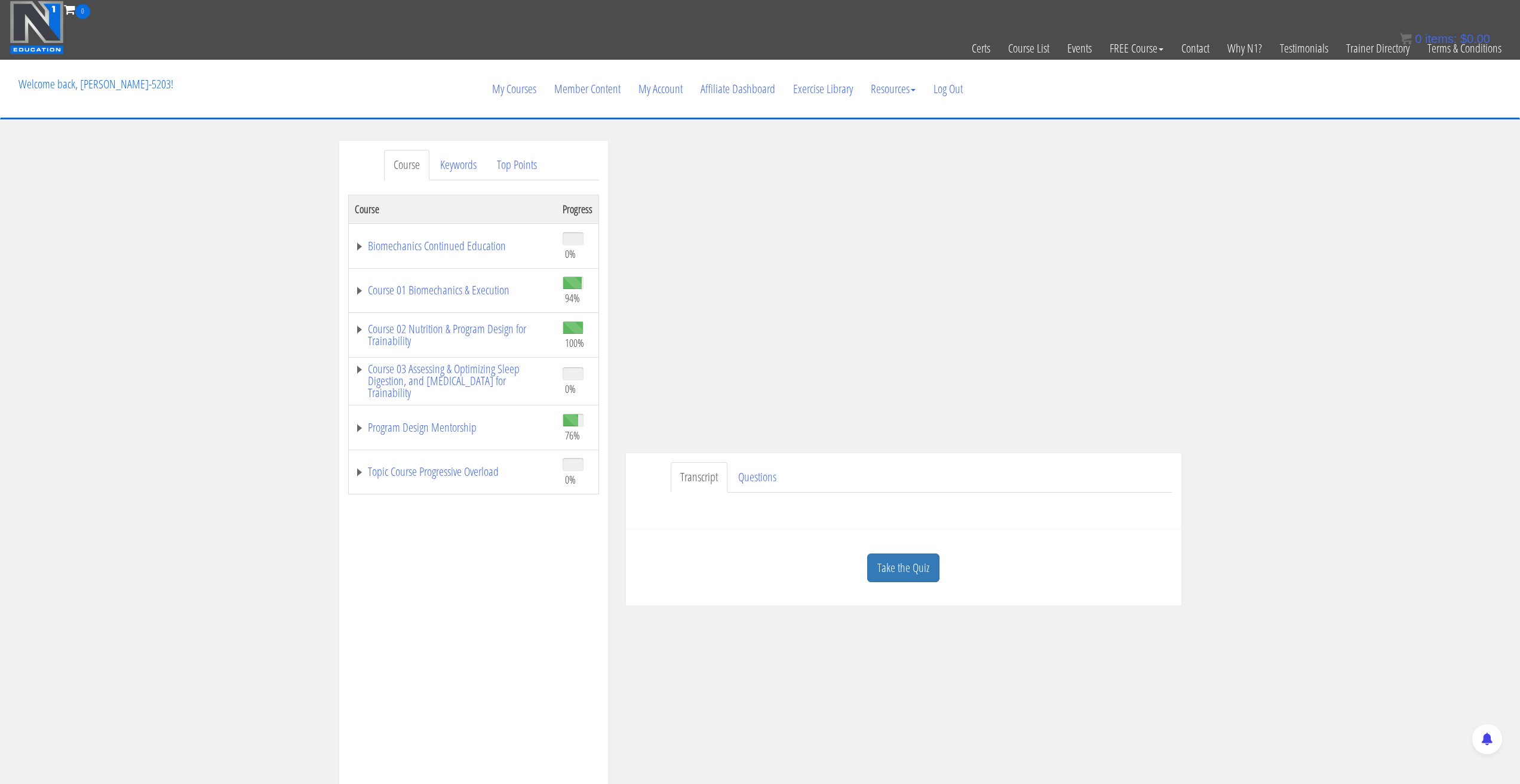
click at [687, 465] on link "Transcript" at bounding box center [699, 477] width 56 height 31
click at [684, 461] on div "Transcript Questions Have a question on this unit? Please submit it here: Name …" at bounding box center [903, 491] width 555 height 77
click at [1349, 424] on div "Course Keywords Top Points Course Progress Biomechanics Continued Education 0% …" at bounding box center [760, 478] width 1520 height 674
click at [638, 461] on div "Transcript Questions Have a question on this unit? Please submit it here: Name …" at bounding box center [903, 491] width 555 height 77
click at [1380, 338] on div "Course Keywords Top Points Course Progress Biomechanics Continued Education 0% …" at bounding box center [760, 478] width 1520 height 674
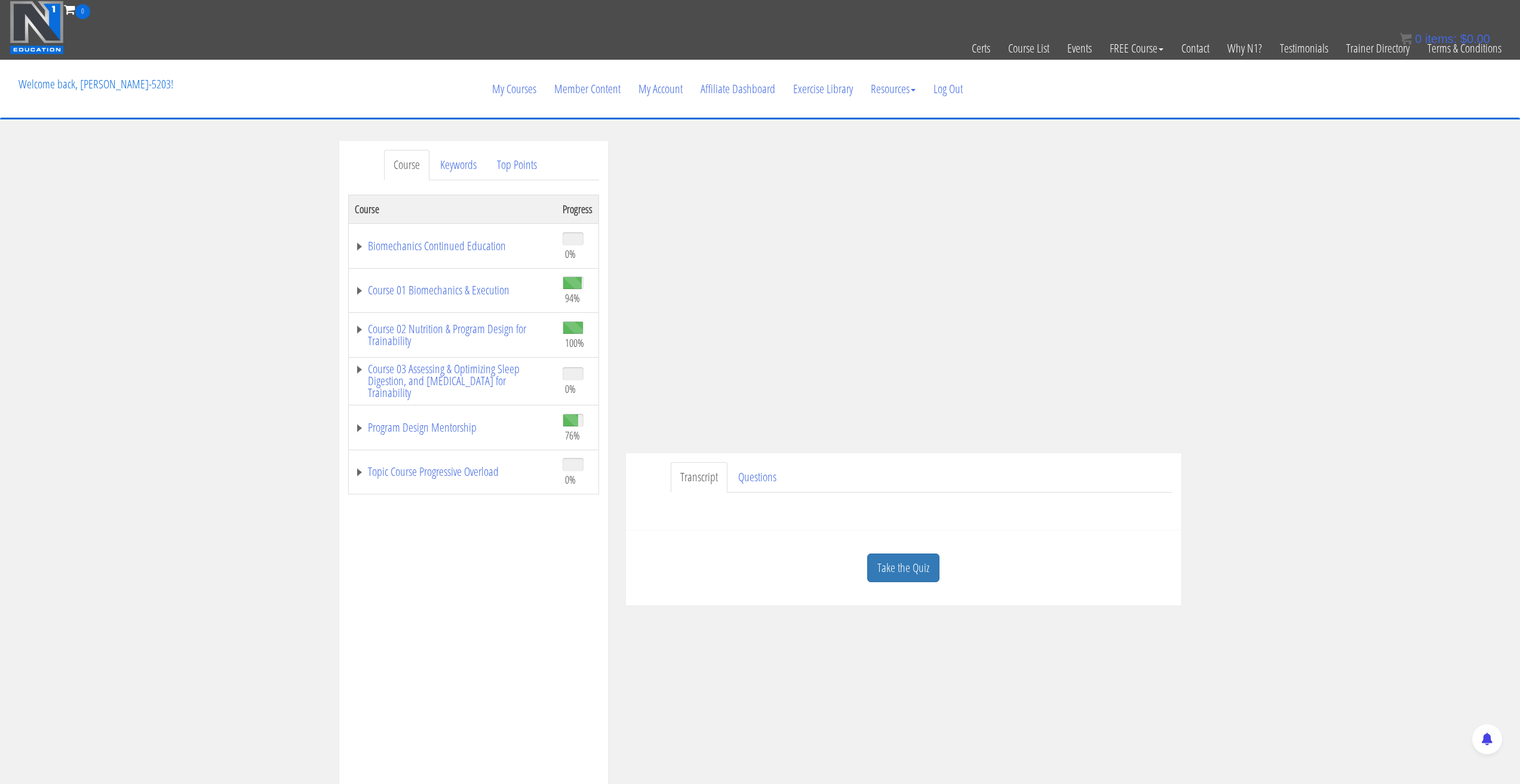
click at [1432, 245] on div "Course Keywords Top Points Course Progress Biomechanics Continued Education 0% …" at bounding box center [760, 478] width 1520 height 674
click at [1325, 236] on div "Course Keywords Top Points Course Progress Biomechanics Continued Education 0% …" at bounding box center [760, 478] width 1520 height 674
click at [1258, 241] on div "Course Keywords Top Points Course Progress Biomechanics Continued Education 0% …" at bounding box center [760, 478] width 1520 height 674
click at [899, 561] on link "Take the Quiz" at bounding box center [903, 567] width 72 height 29
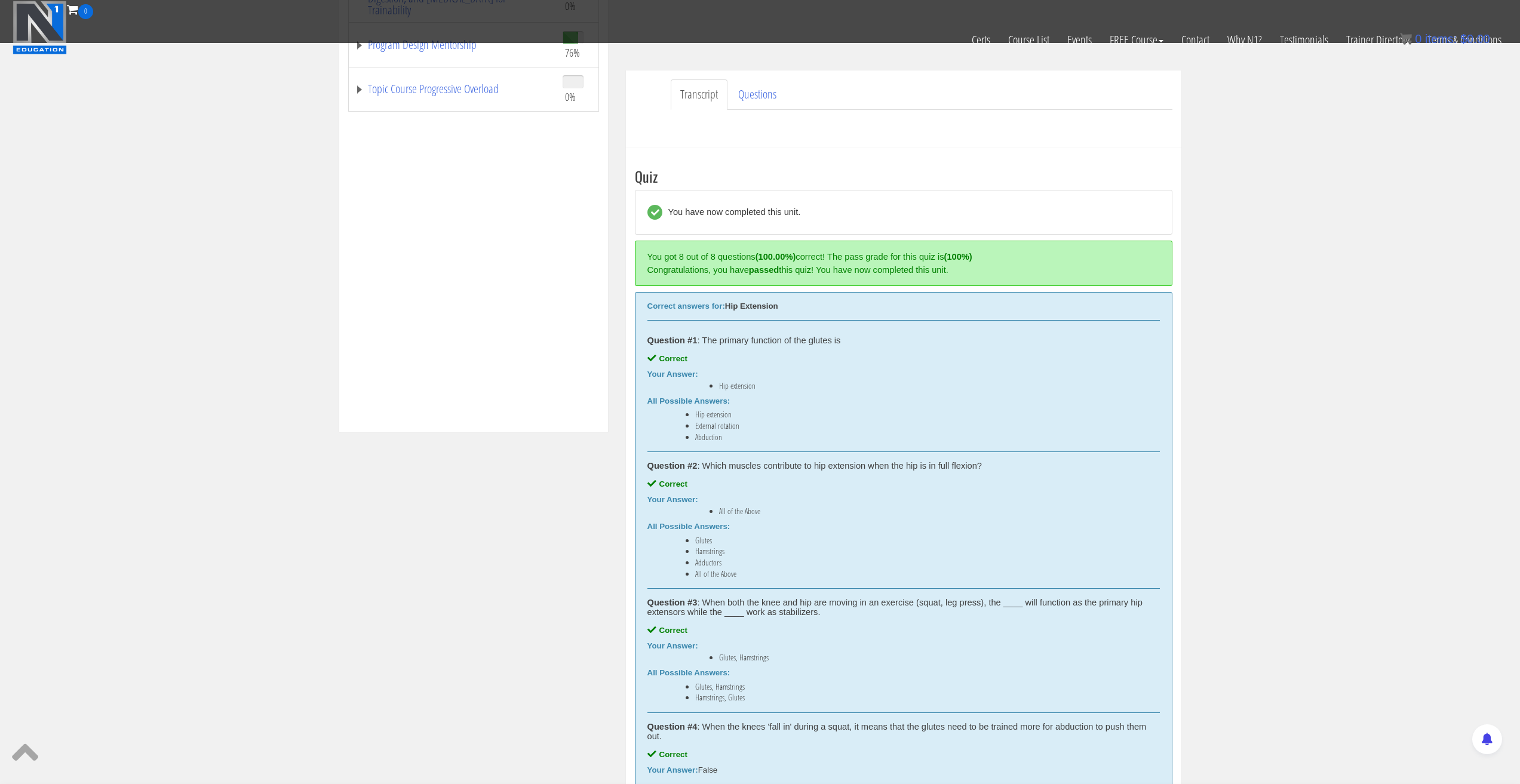
scroll to position [329, 0]
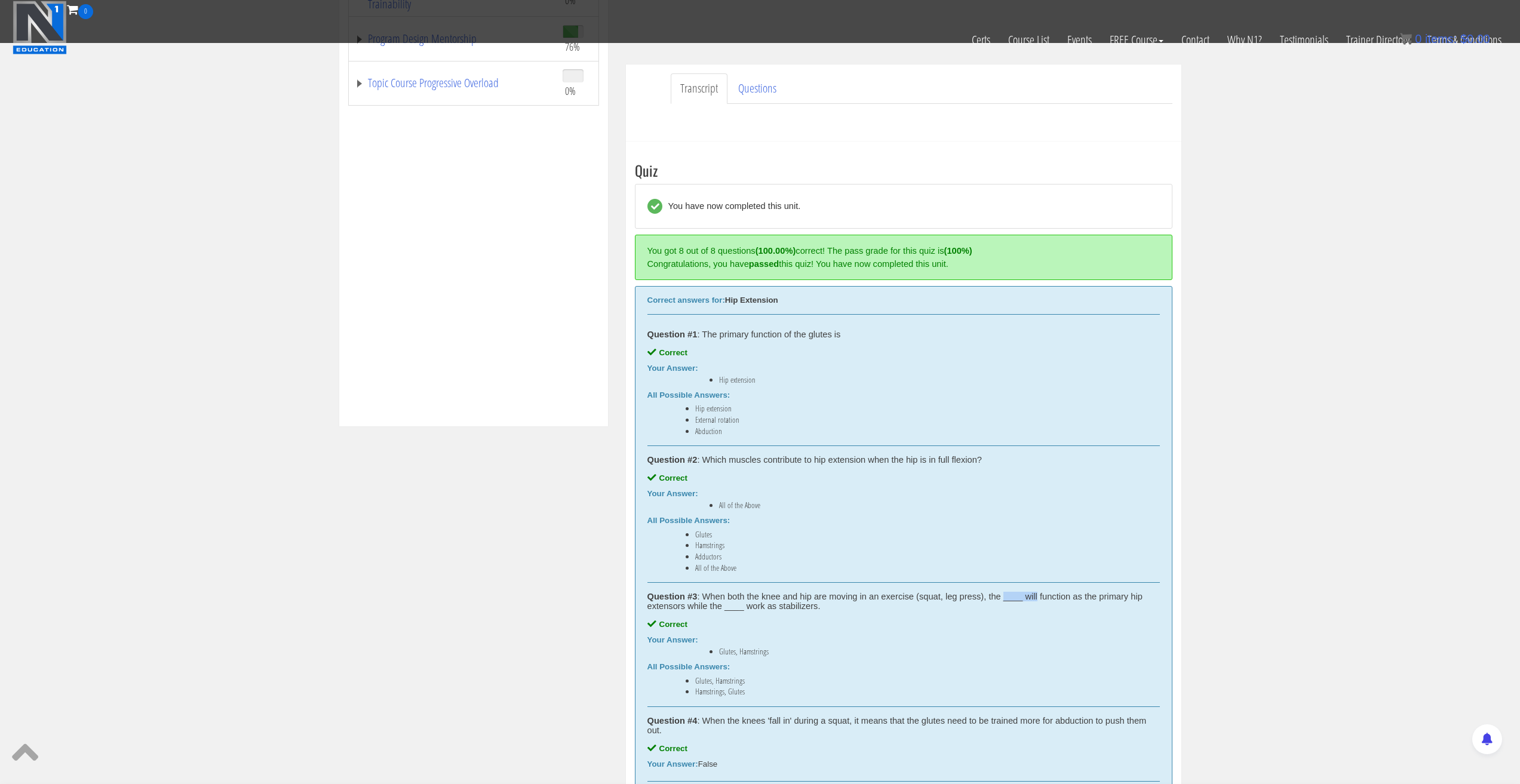
drag, startPoint x: 1006, startPoint y: 597, endPoint x: 1040, endPoint y: 598, distance: 34.0
click at [1040, 598] on div "Question #3 : When both the knee and hip are moving in an exercise (squat, leg …" at bounding box center [903, 601] width 512 height 19
drag, startPoint x: 721, startPoint y: 610, endPoint x: 761, endPoint y: 605, distance: 40.3
click at [761, 605] on div "Question #3 : When both the knee and hip are moving in an exercise (squat, leg …" at bounding box center [903, 601] width 512 height 19
drag, startPoint x: 902, startPoint y: 602, endPoint x: 892, endPoint y: 597, distance: 11.2
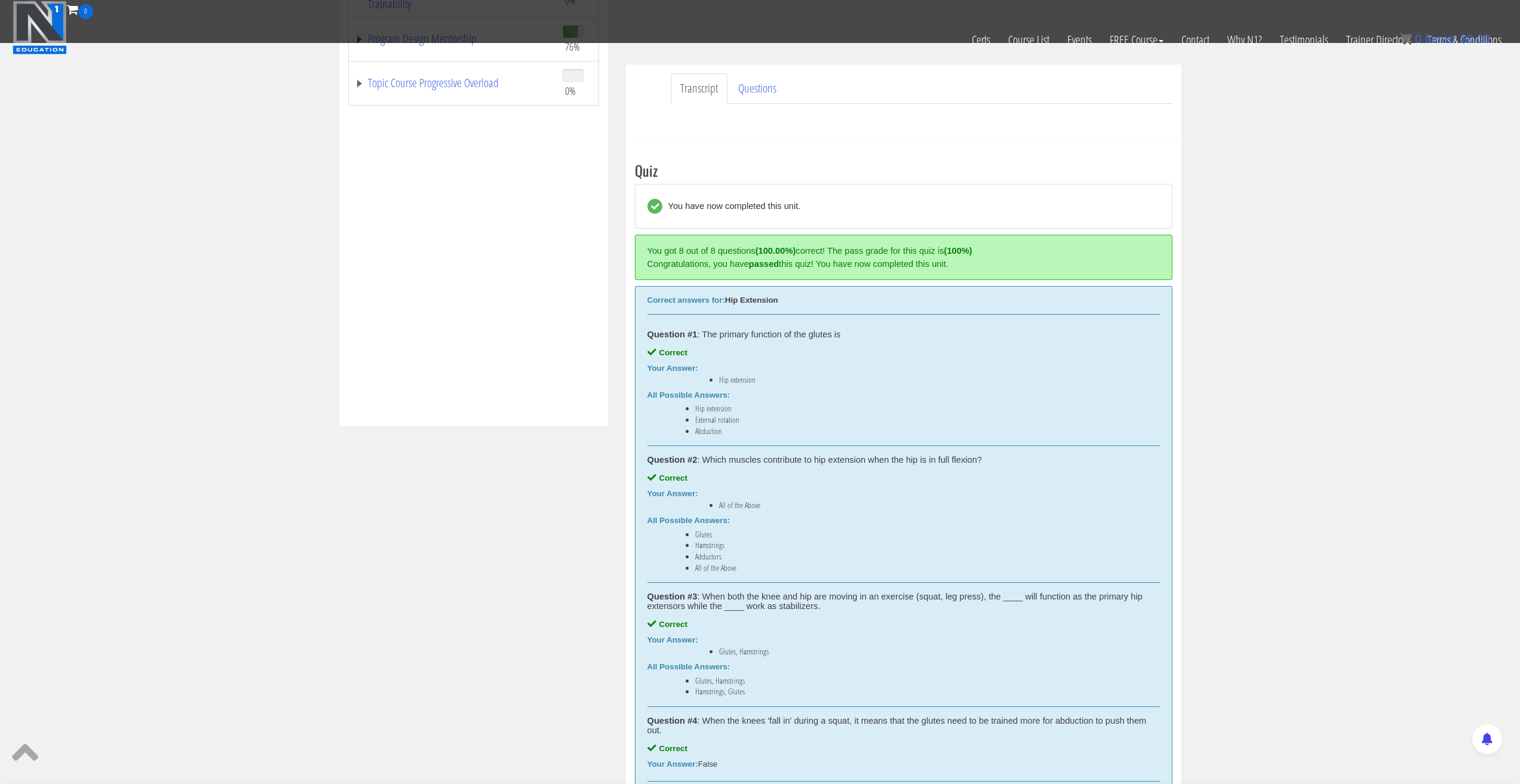
click at [903, 602] on div "Question #3 : When both the knee and hip are moving in an exercise (squat, leg …" at bounding box center [903, 601] width 512 height 19
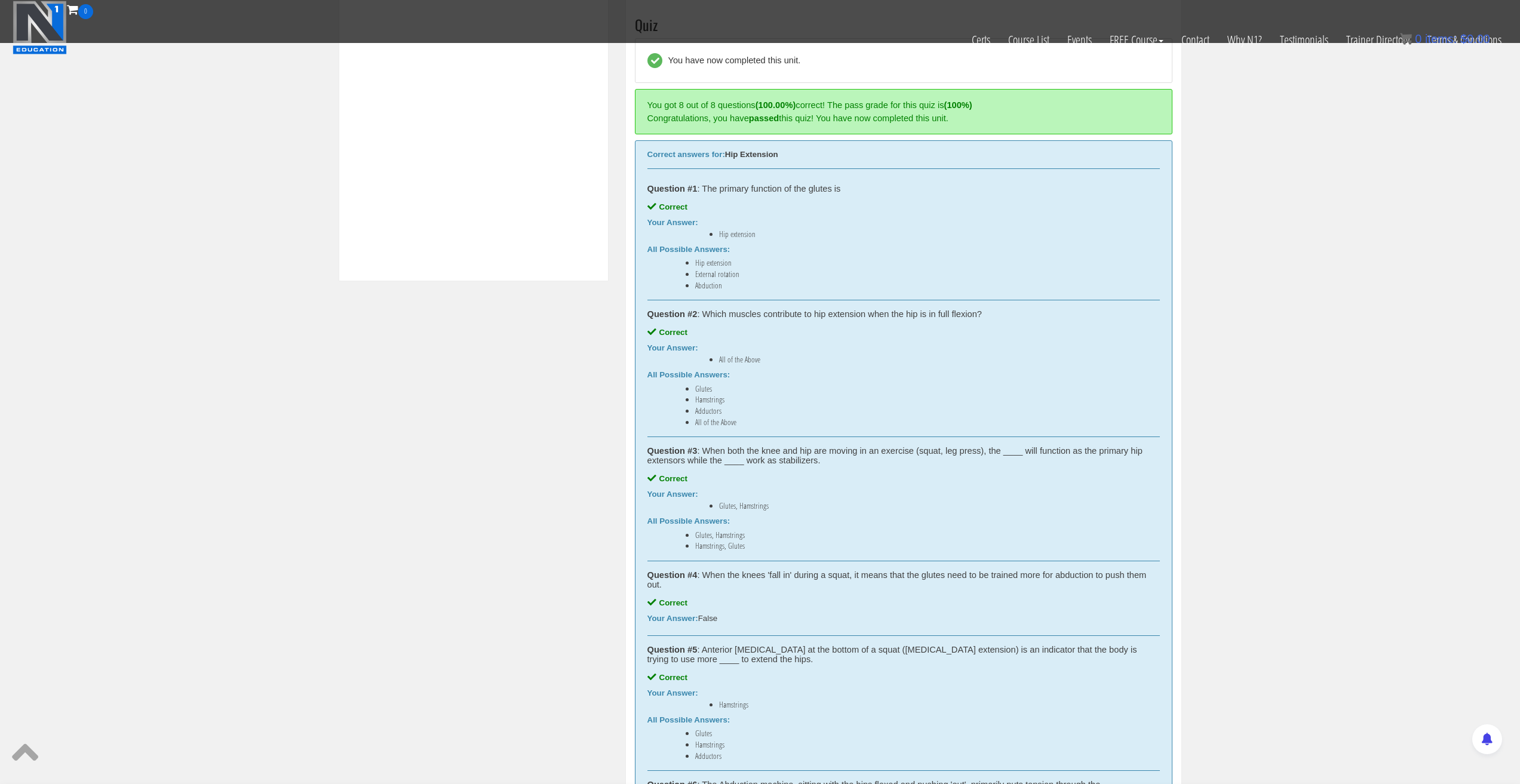
scroll to position [508, 0]
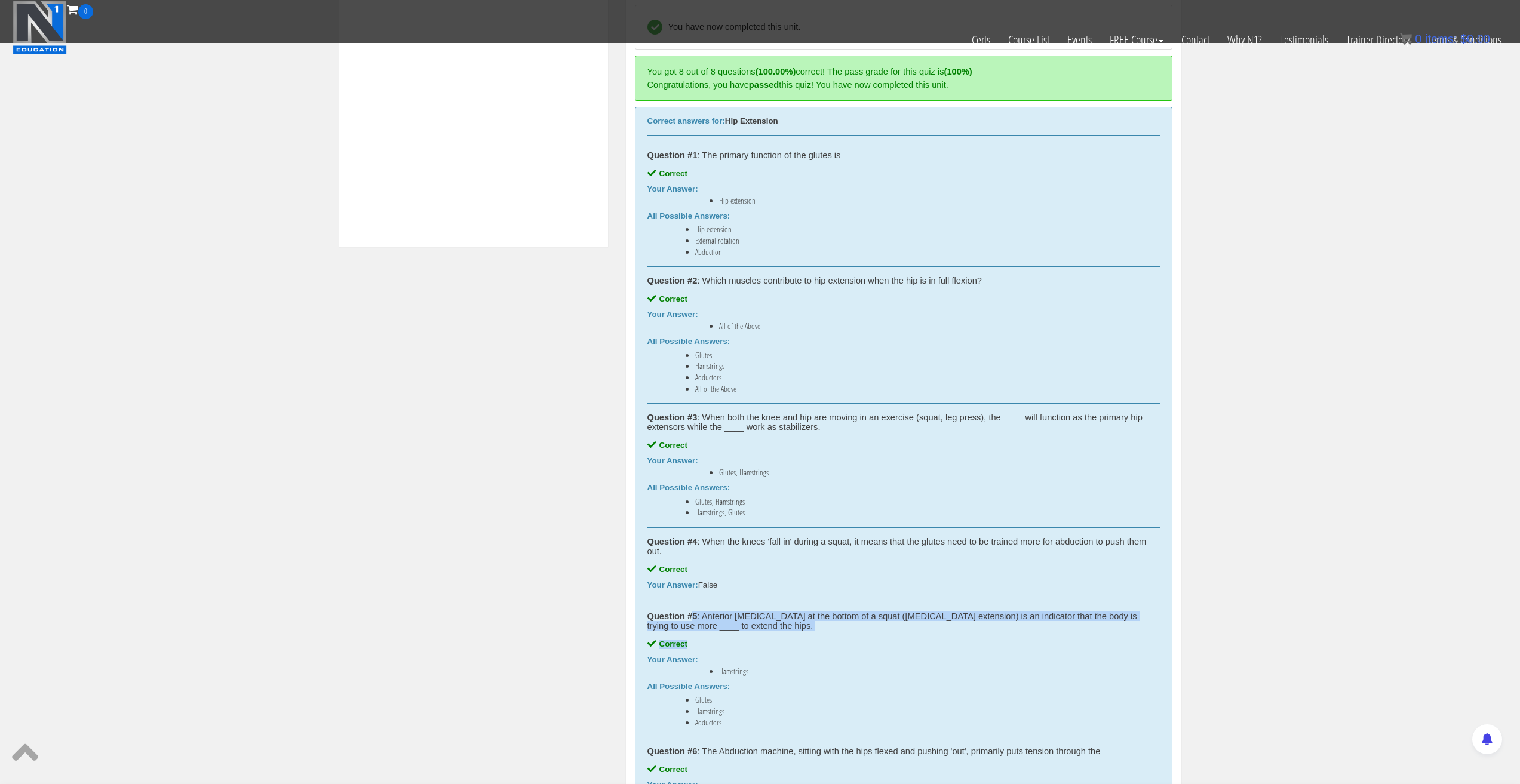
drag, startPoint x: 727, startPoint y: 635, endPoint x: 694, endPoint y: 620, distance: 36.2
click at [694, 620] on div "Question #5 : Anterior pelvic tilt at the bottom of a squat (lumbar extension) …" at bounding box center [903, 670] width 512 height 135
click at [757, 633] on div "Question #5 : Anterior pelvic tilt at the bottom of a squat (lumbar extension) …" at bounding box center [903, 670] width 512 height 135
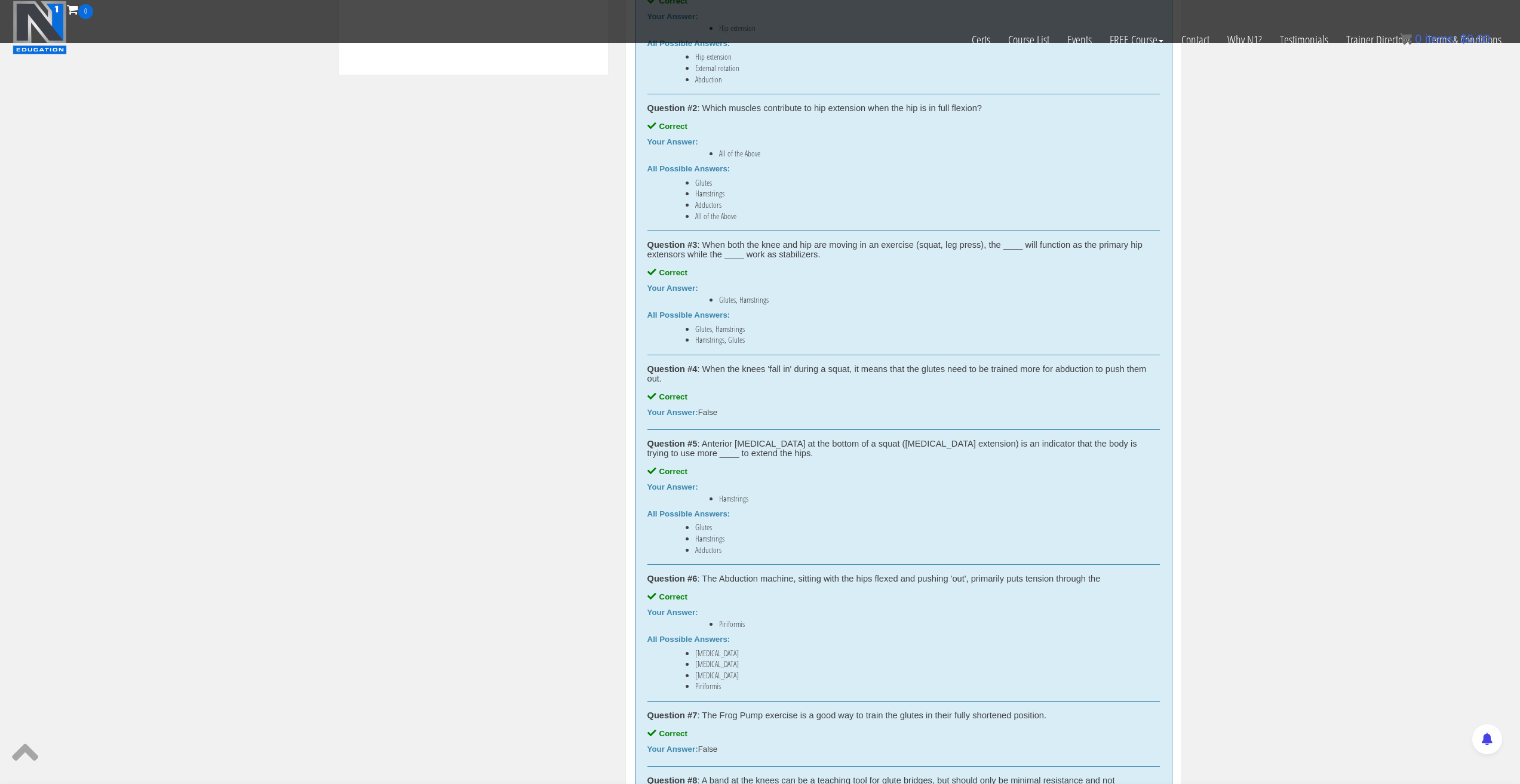
scroll to position [687, 0]
drag, startPoint x: 760, startPoint y: 610, endPoint x: 708, endPoint y: 593, distance: 54.7
click at [708, 593] on div "Correct" at bounding box center [903, 591] width 512 height 10
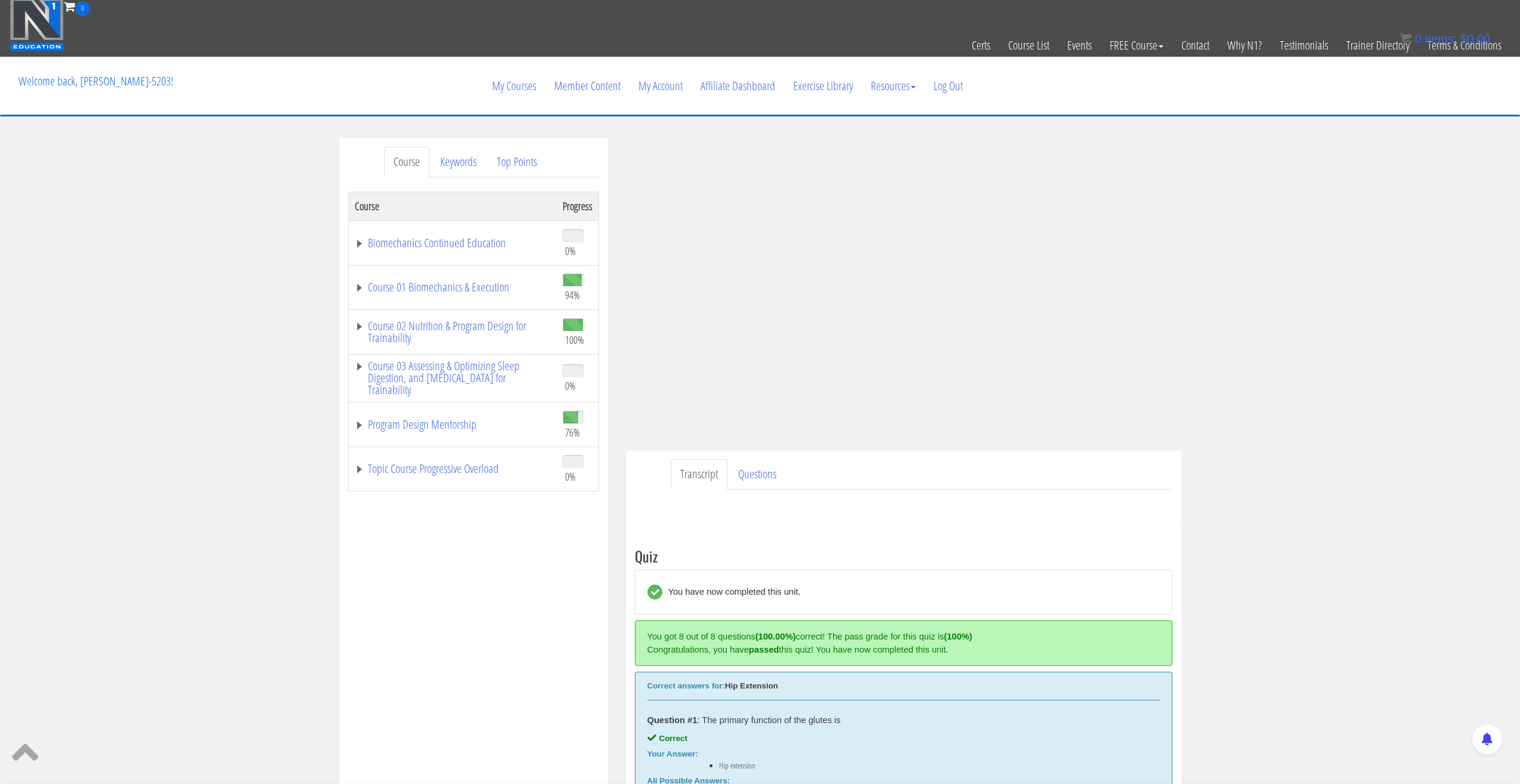
scroll to position [0, 0]
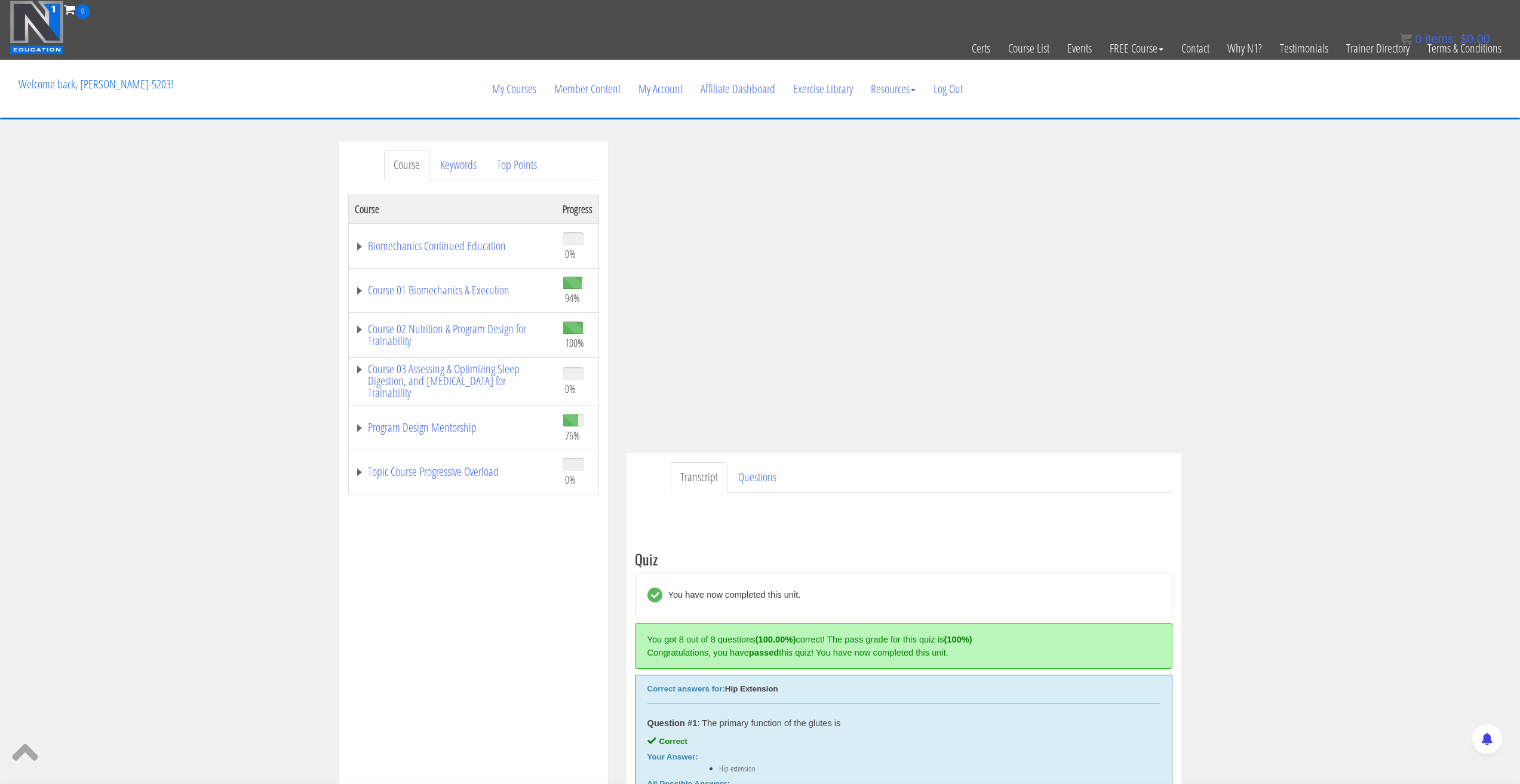
drag, startPoint x: 1342, startPoint y: 256, endPoint x: 1412, endPoint y: 215, distance: 81.1
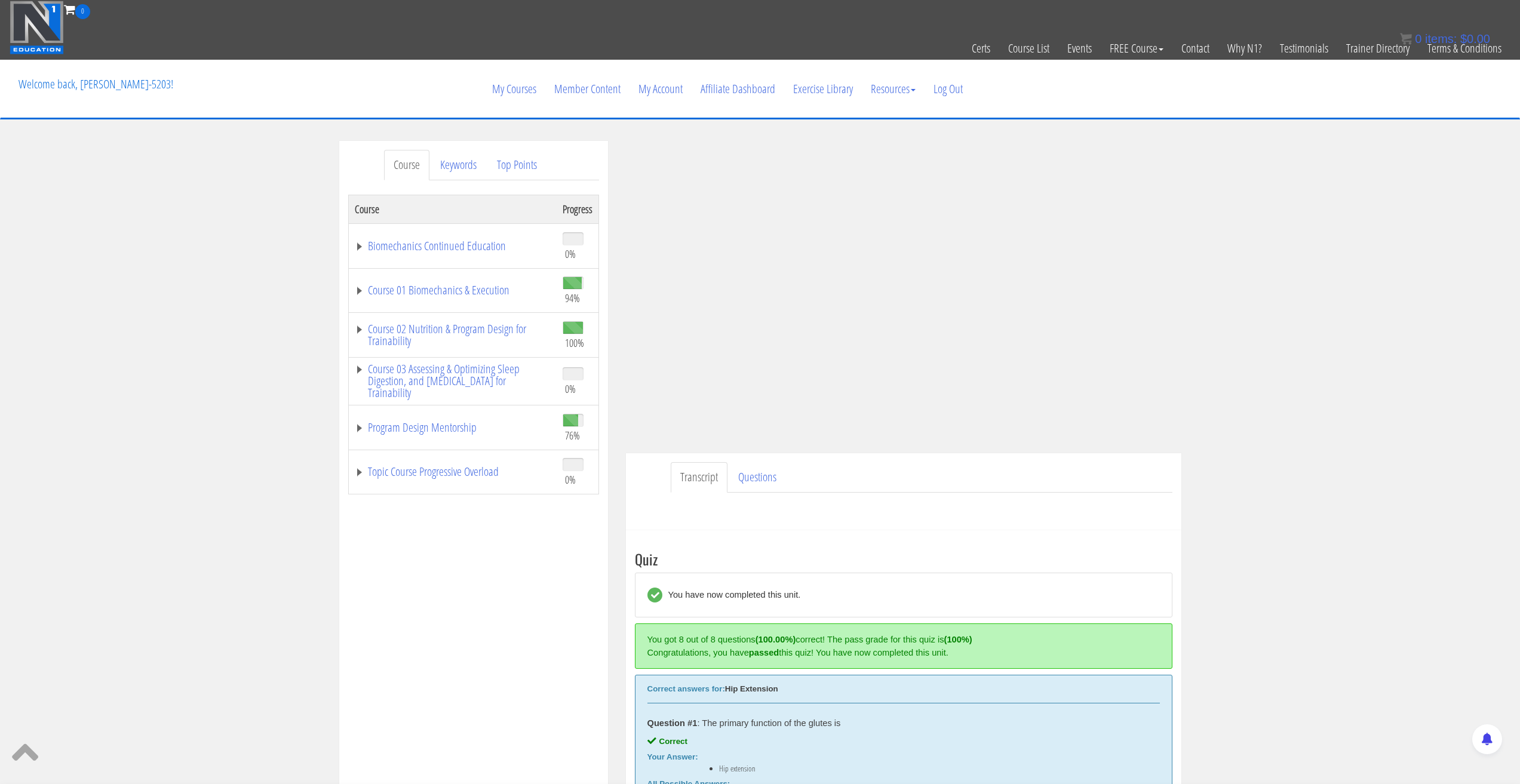
click at [571, 782] on div "Course Progress Biomechanics Continued Education 0% Module 1 Continued Educatio…" at bounding box center [474, 494] width 251 height 597
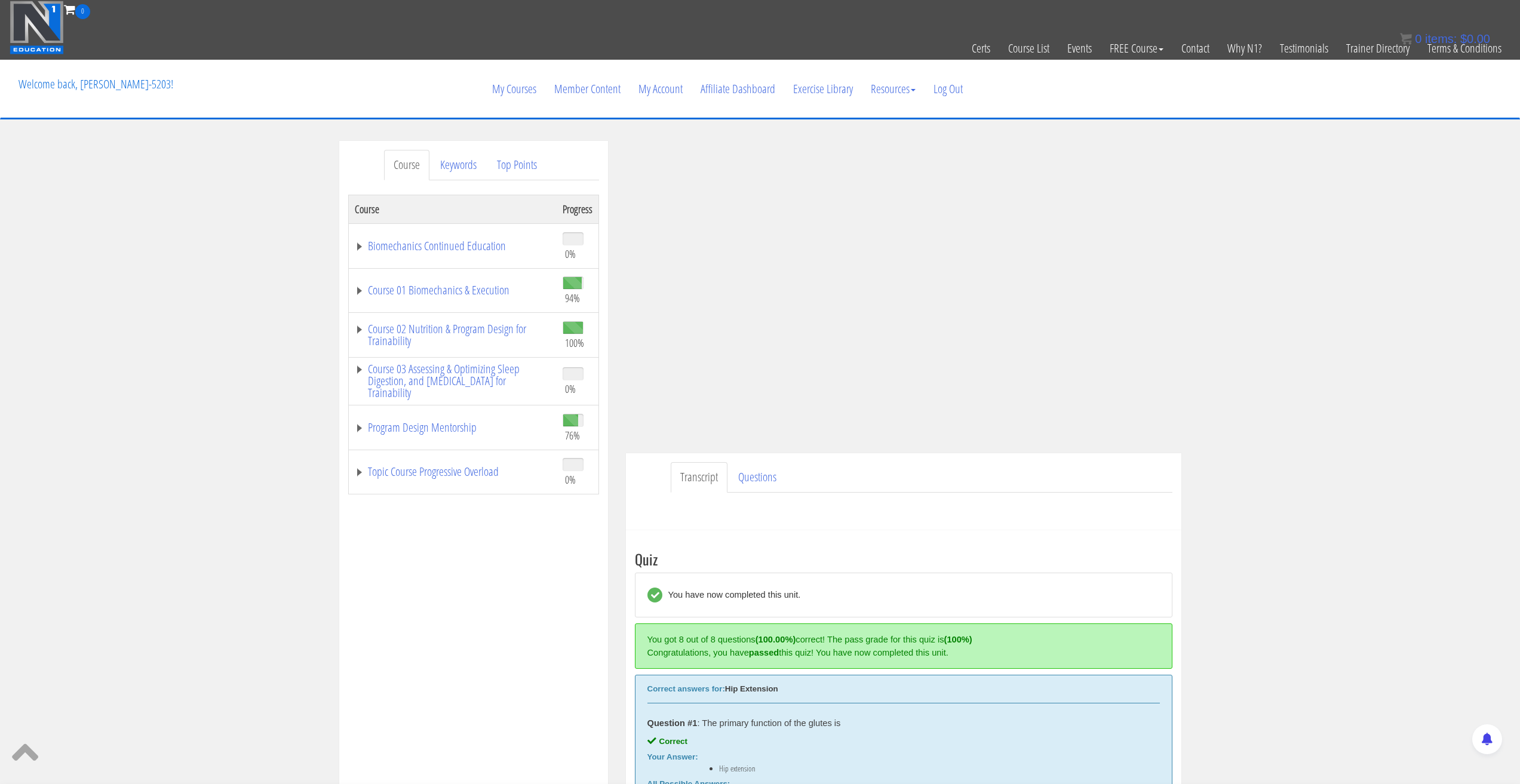
drag, startPoint x: 1319, startPoint y: 307, endPoint x: 1222, endPoint y: 335, distance: 101.0
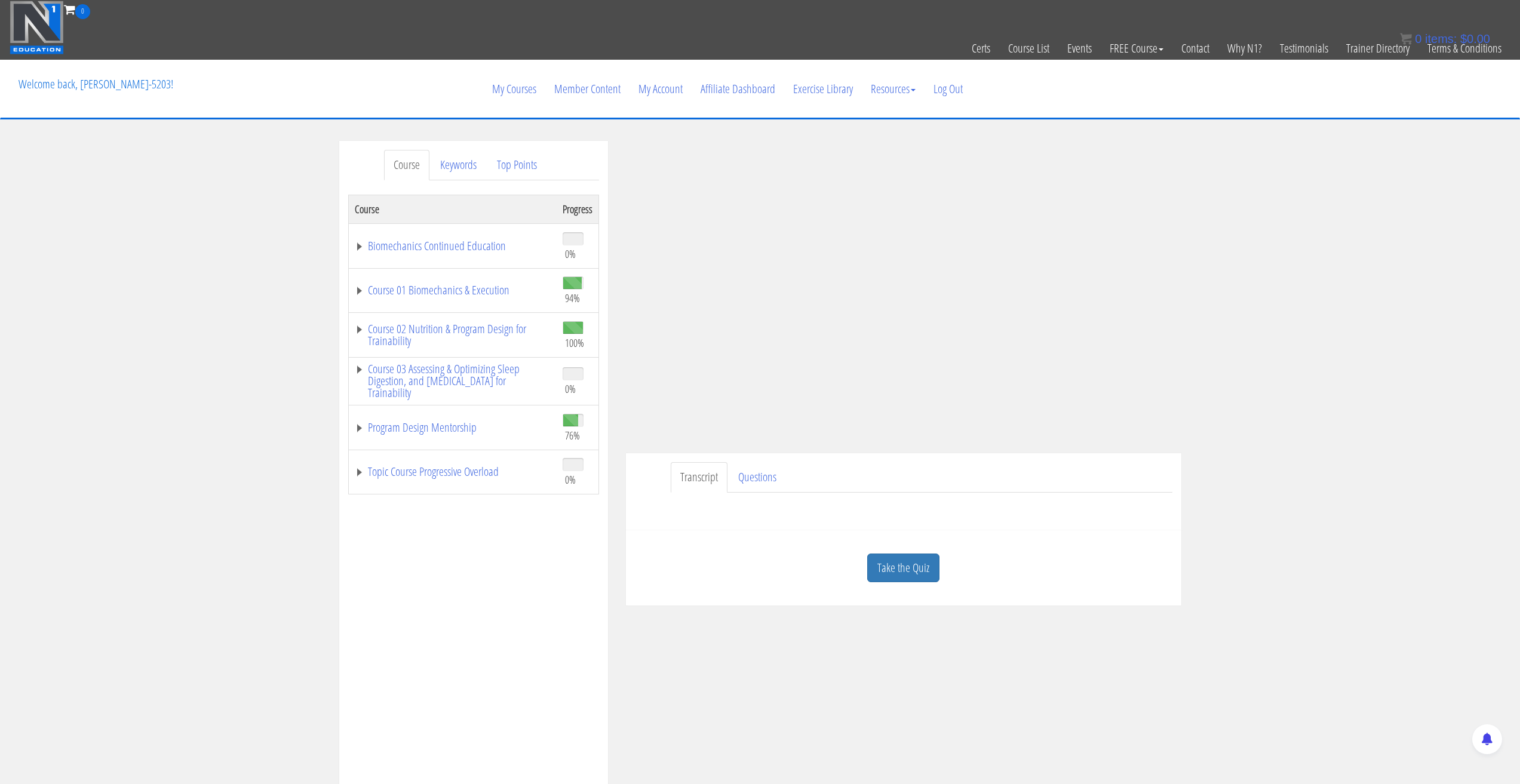
click at [1321, 450] on div "Course Keywords Top Points Course Progress Biomechanics Continued Education 0% …" at bounding box center [760, 478] width 1520 height 674
click at [461, 165] on link "Keywords" at bounding box center [458, 165] width 56 height 31
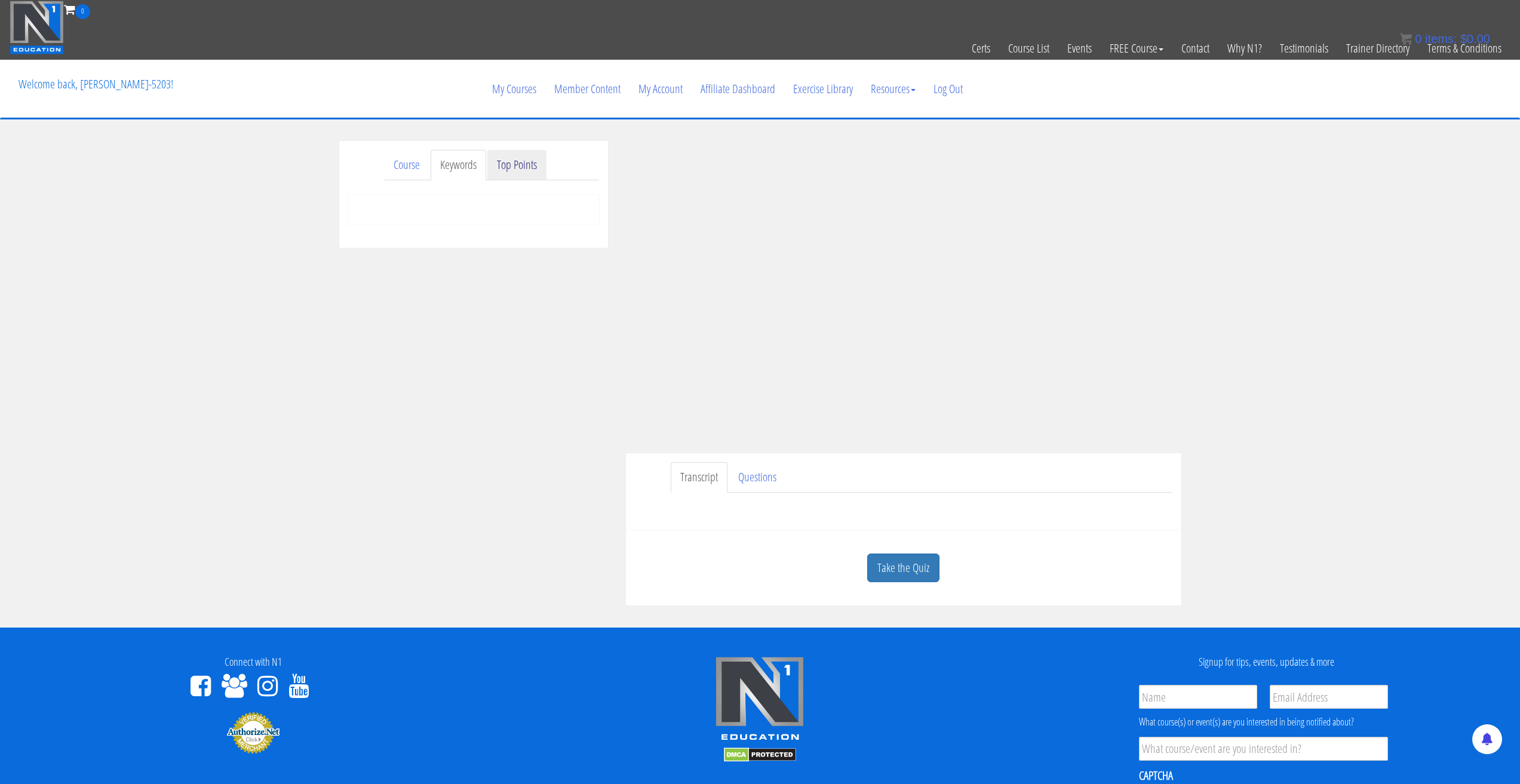
click at [489, 169] on link "Top Points" at bounding box center [516, 165] width 59 height 31
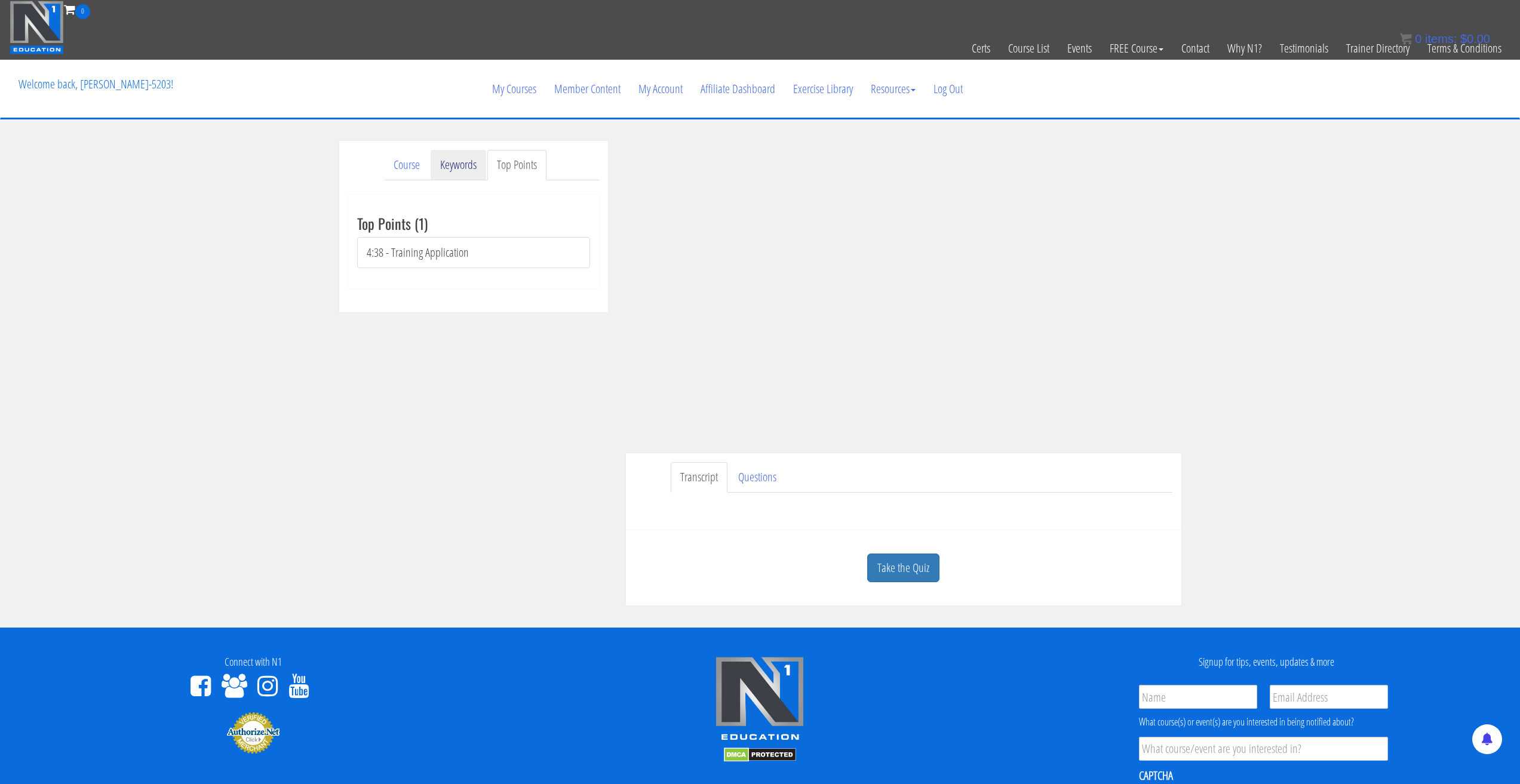
click at [470, 170] on link "Keywords" at bounding box center [458, 165] width 56 height 31
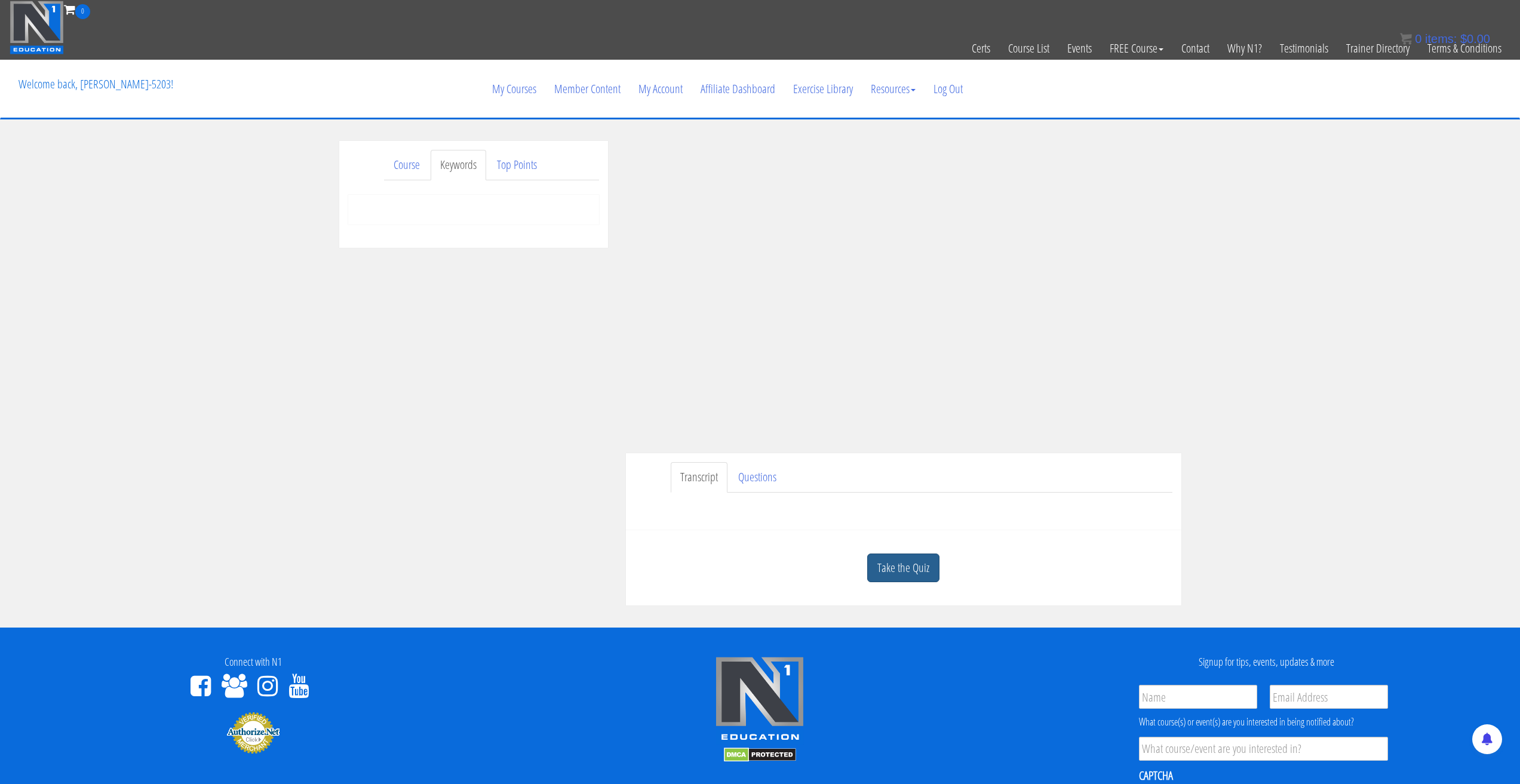
click at [912, 561] on link "Take the Quiz" at bounding box center [903, 567] width 72 height 29
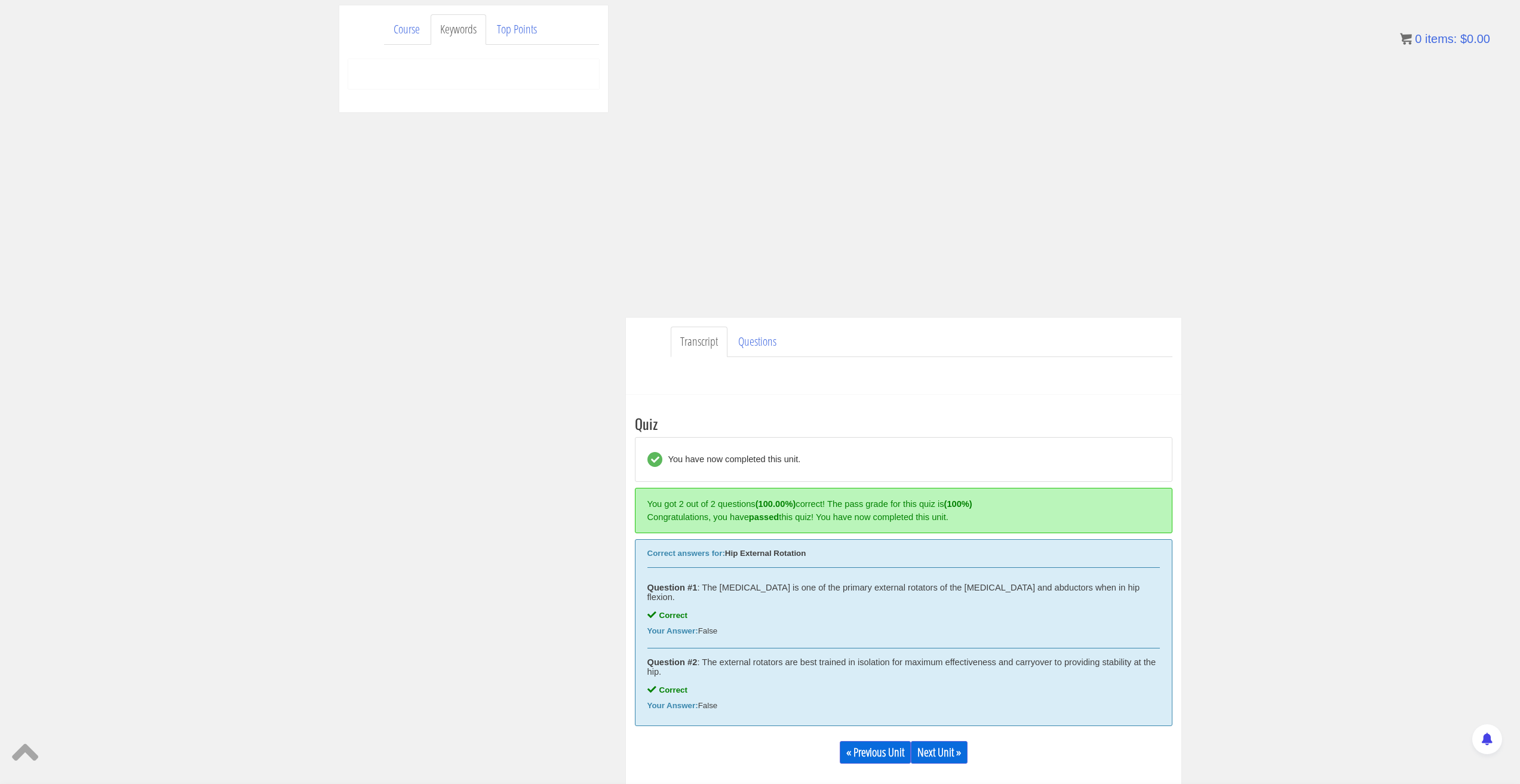
scroll to position [136, 0]
click at [1196, 616] on div "Course Keywords Top Points Course Progress Biomechanics Continued Education 0% …" at bounding box center [760, 396] width 1520 height 782
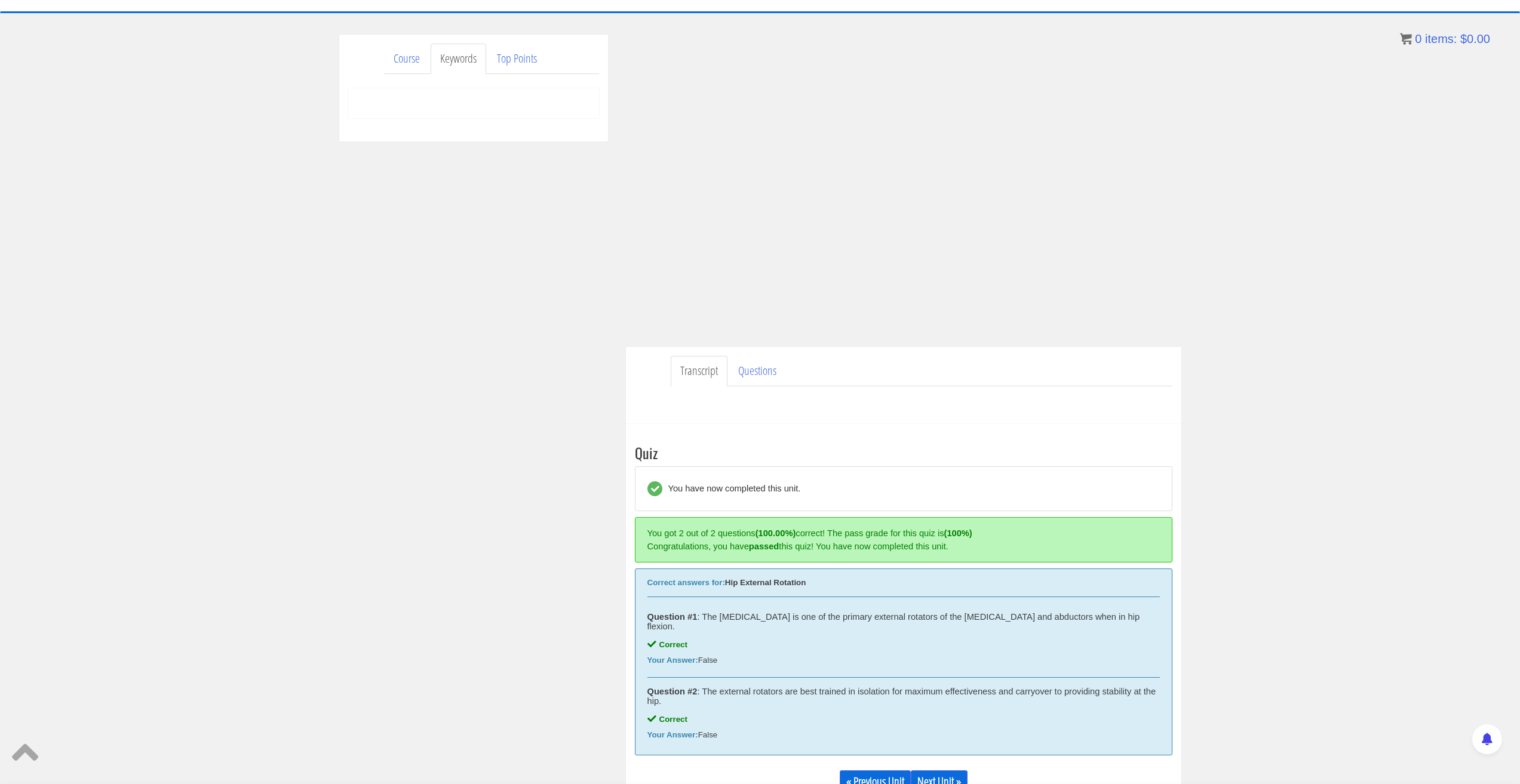
scroll to position [0, 0]
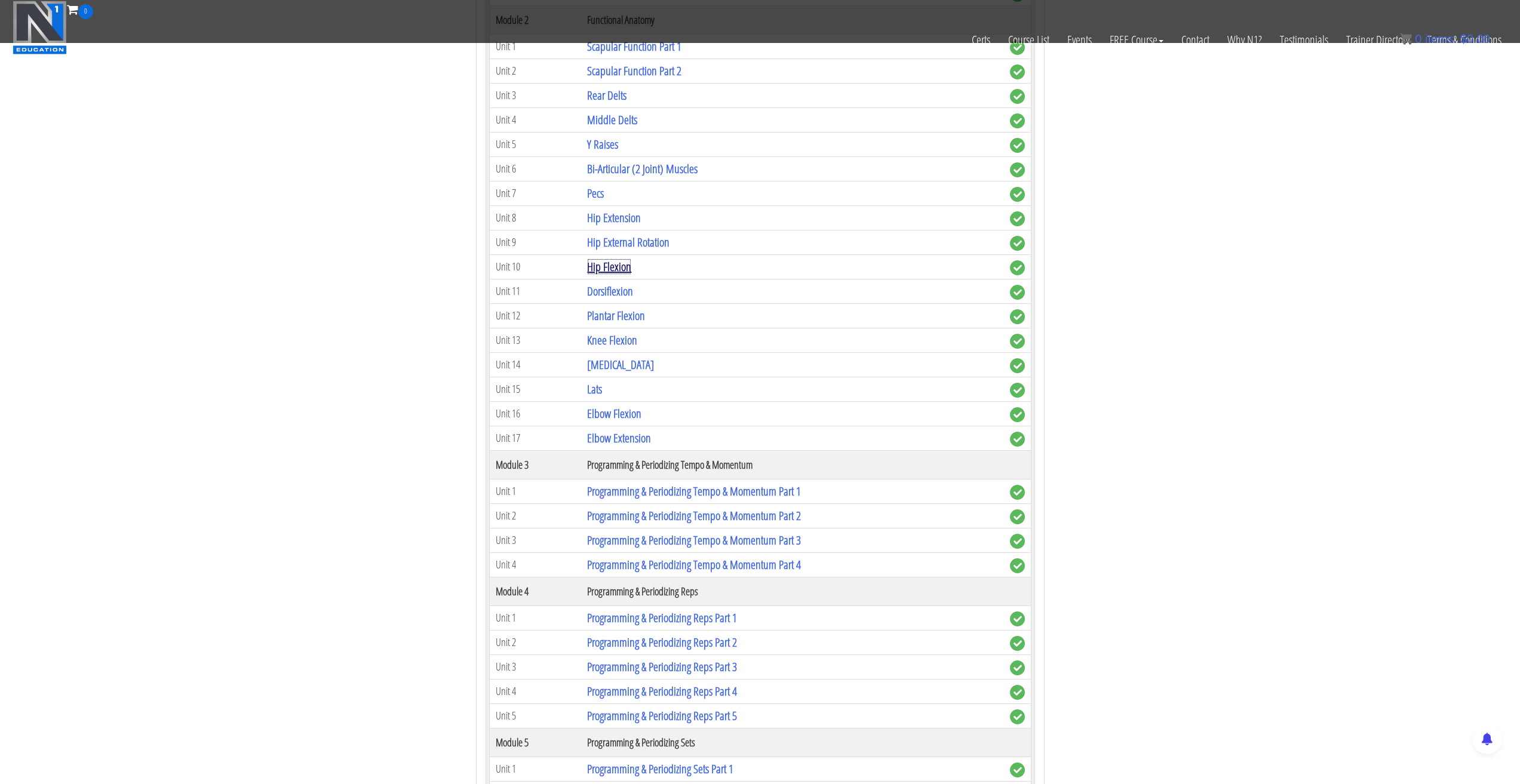
scroll to position [776, 0]
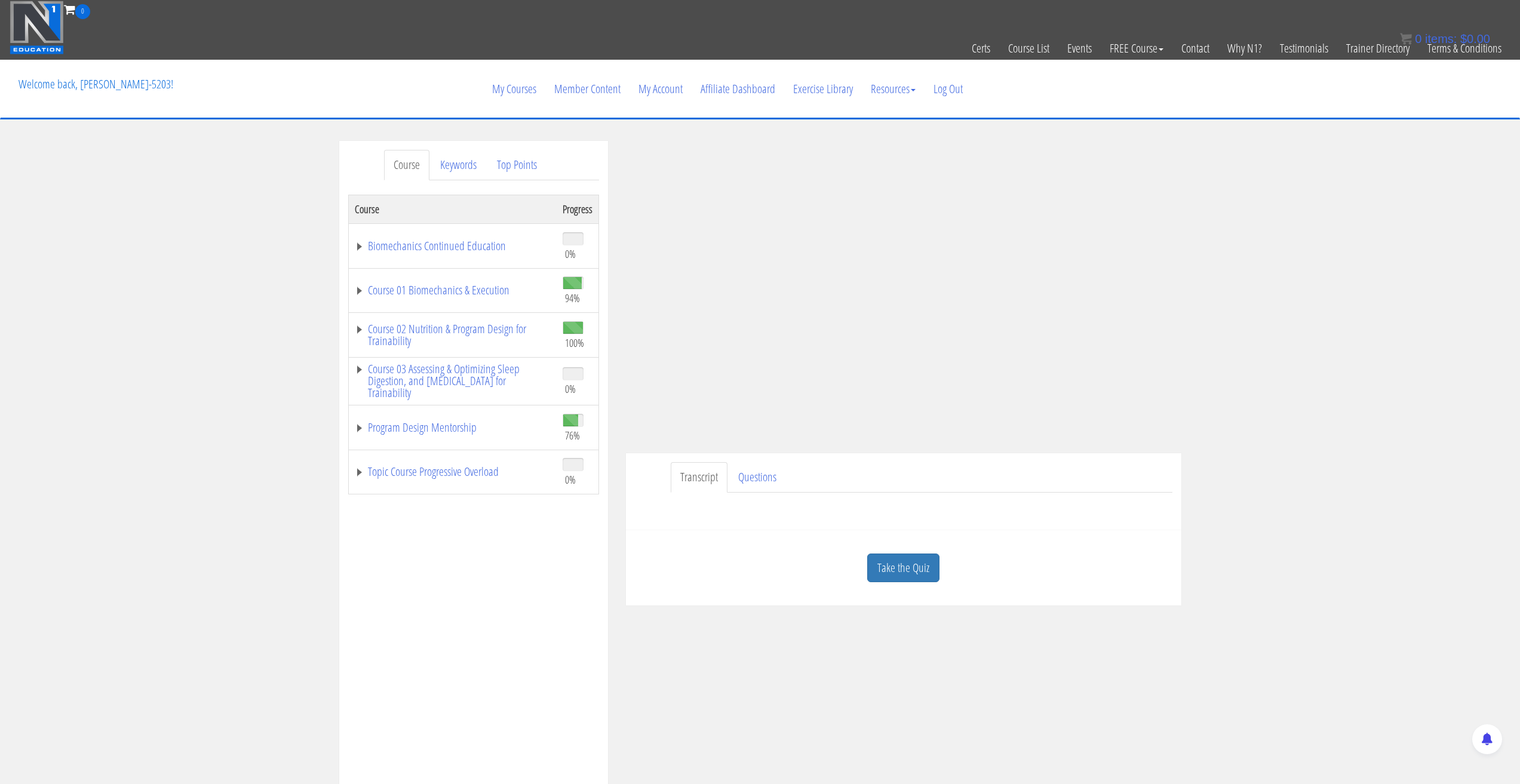
click at [1298, 465] on div "Course Keywords Top Points Course Progress Biomechanics Continued Education 0% …" at bounding box center [760, 478] width 1520 height 674
click at [1293, 394] on div "Course Keywords Top Points Course Progress Biomechanics Continued Education 0% …" at bounding box center [760, 478] width 1520 height 674
click at [1376, 348] on div "Course Keywords Top Points Course Progress Biomechanics Continued Education 0% …" at bounding box center [760, 478] width 1520 height 674
click at [1303, 480] on div "Course Keywords Top Points Course Progress Biomechanics Continued Education 0% …" at bounding box center [760, 478] width 1520 height 674
click at [1338, 338] on div "Course Keywords Top Points Course Progress Biomechanics Continued Education 0% …" at bounding box center [760, 478] width 1520 height 674
